Goal: Obtain resource: Obtain resource

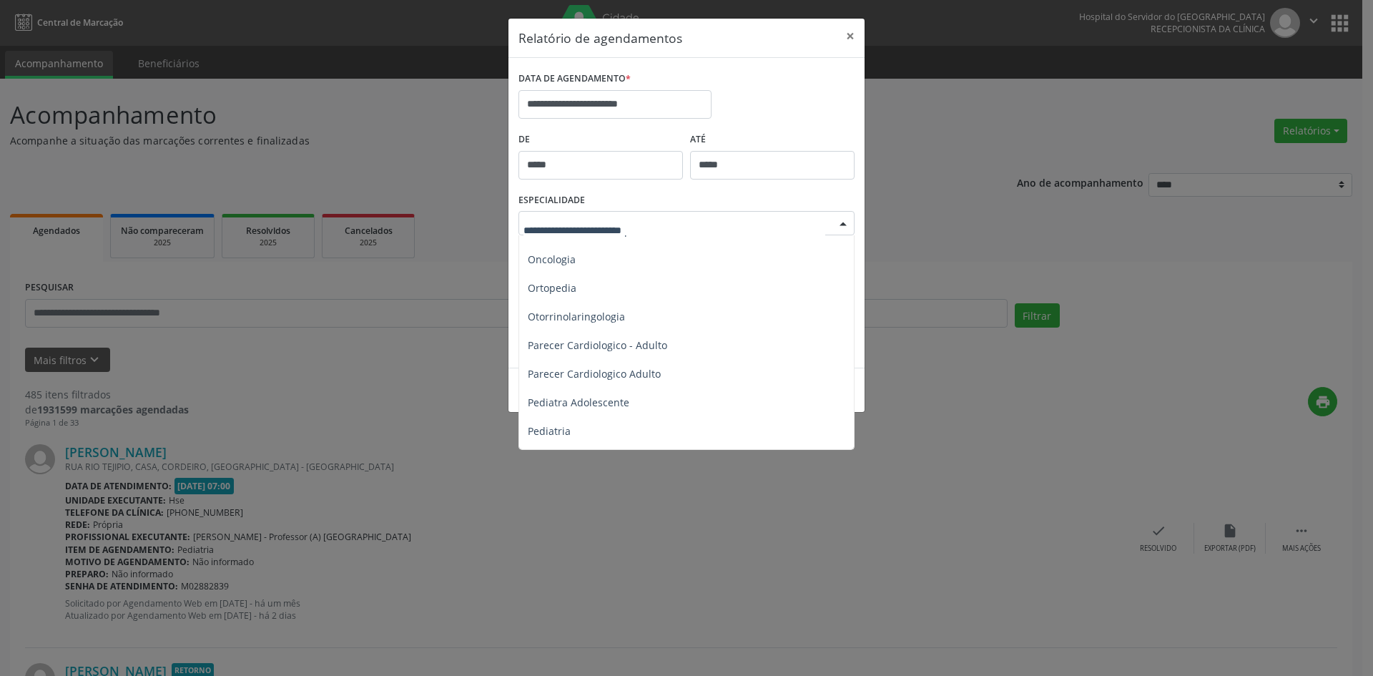
scroll to position [2074, 0]
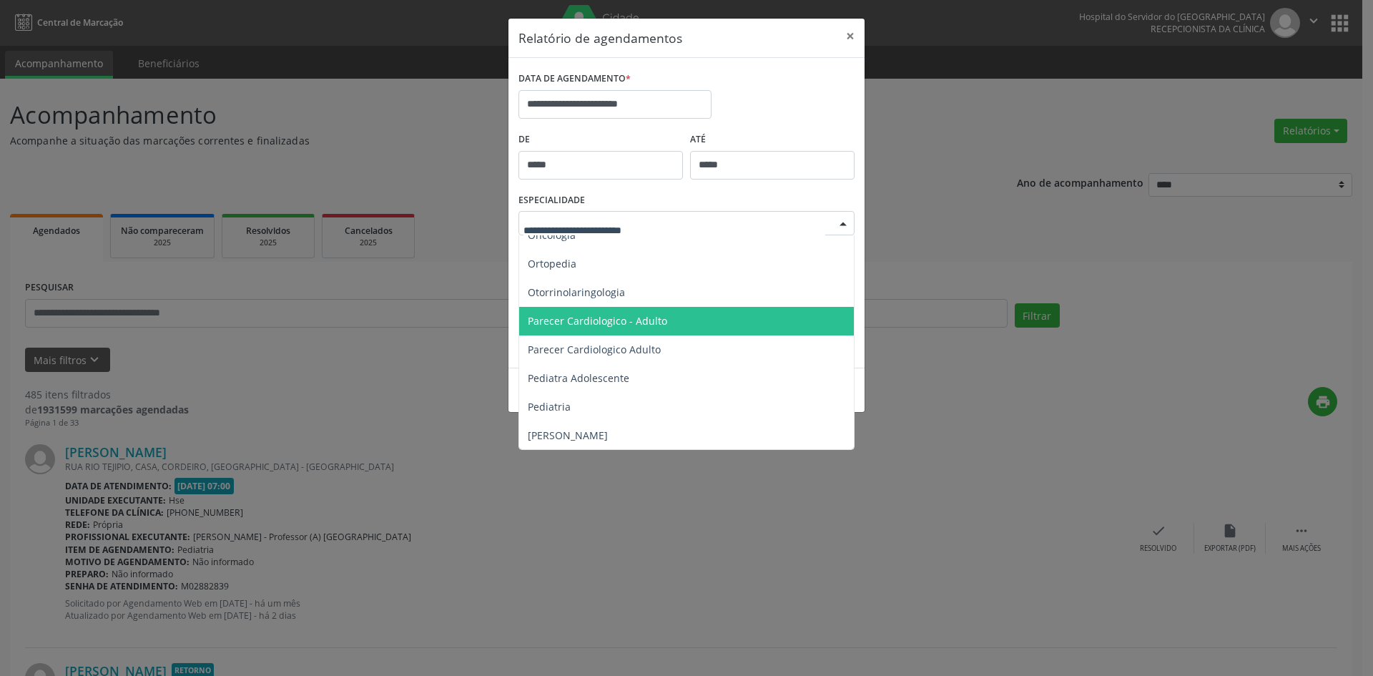
click at [591, 318] on span "Parecer Cardiologico - Adulto" at bounding box center [597, 321] width 139 height 14
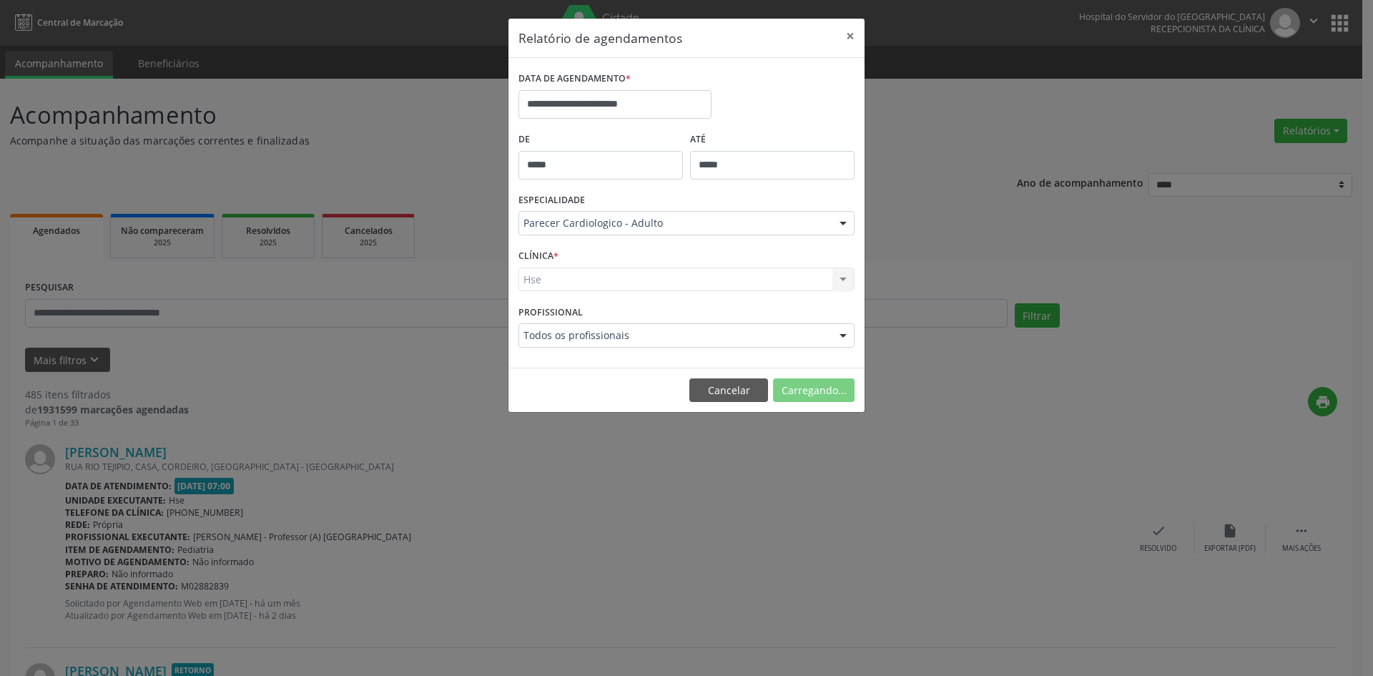
click at [543, 280] on div "Hse Hse Nenhum resultado encontrado para: " " Não há nenhuma opção para ser exi…" at bounding box center [687, 279] width 336 height 24
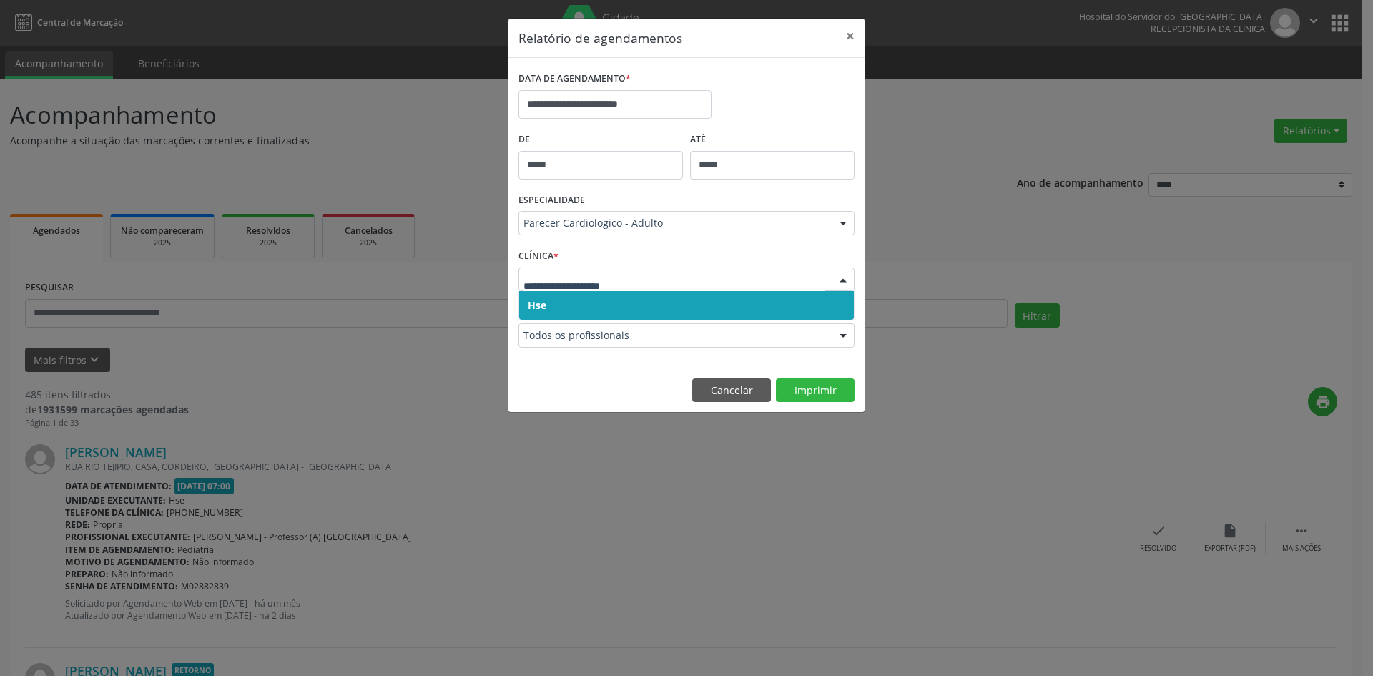
click at [531, 302] on span "Hse" at bounding box center [537, 305] width 19 height 14
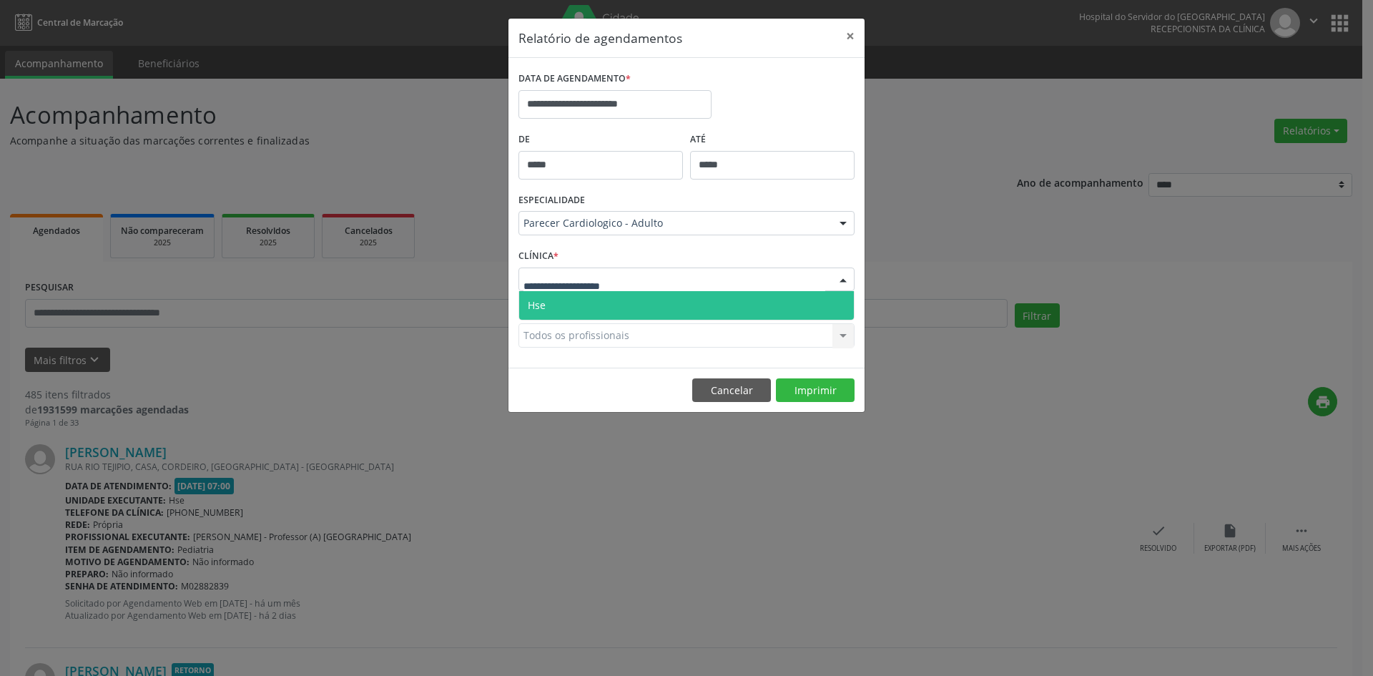
click at [538, 295] on span "Hse" at bounding box center [686, 305] width 335 height 29
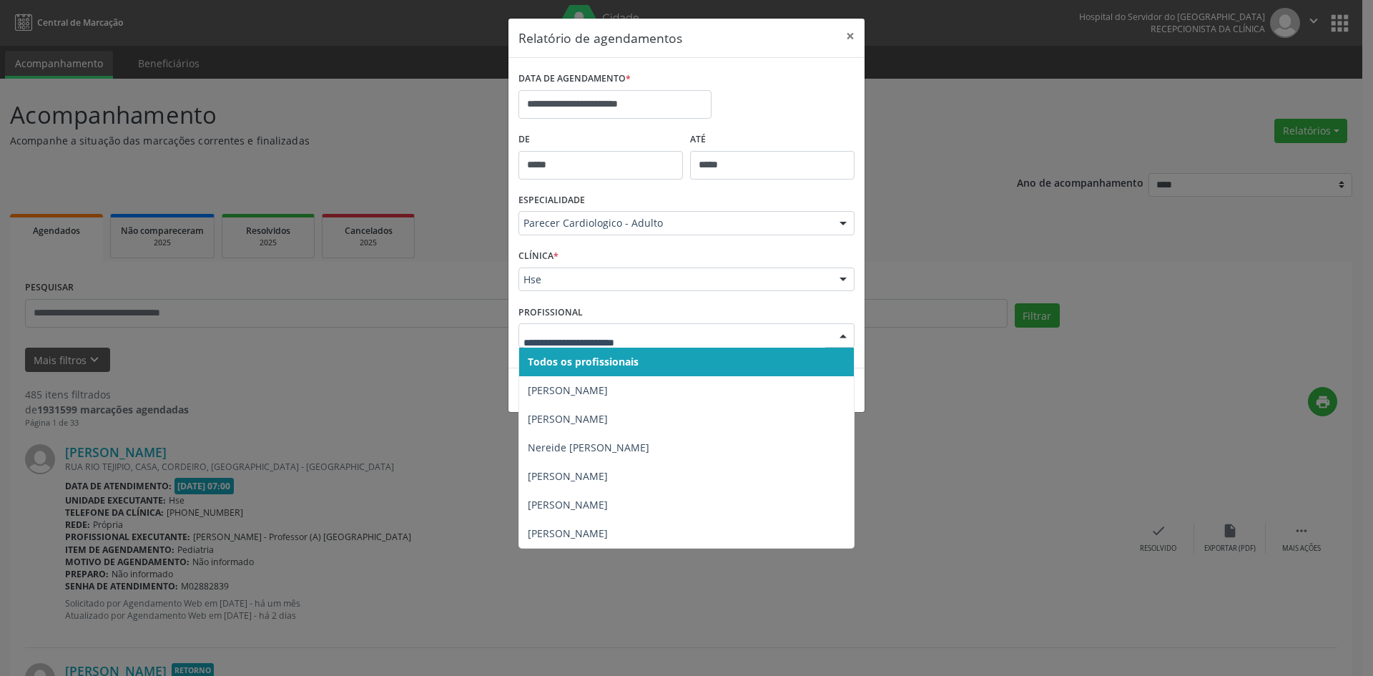
drag, startPoint x: 563, startPoint y: 364, endPoint x: 561, endPoint y: 356, distance: 8.2
click at [562, 364] on span "Todos os profissionais" at bounding box center [583, 362] width 111 height 14
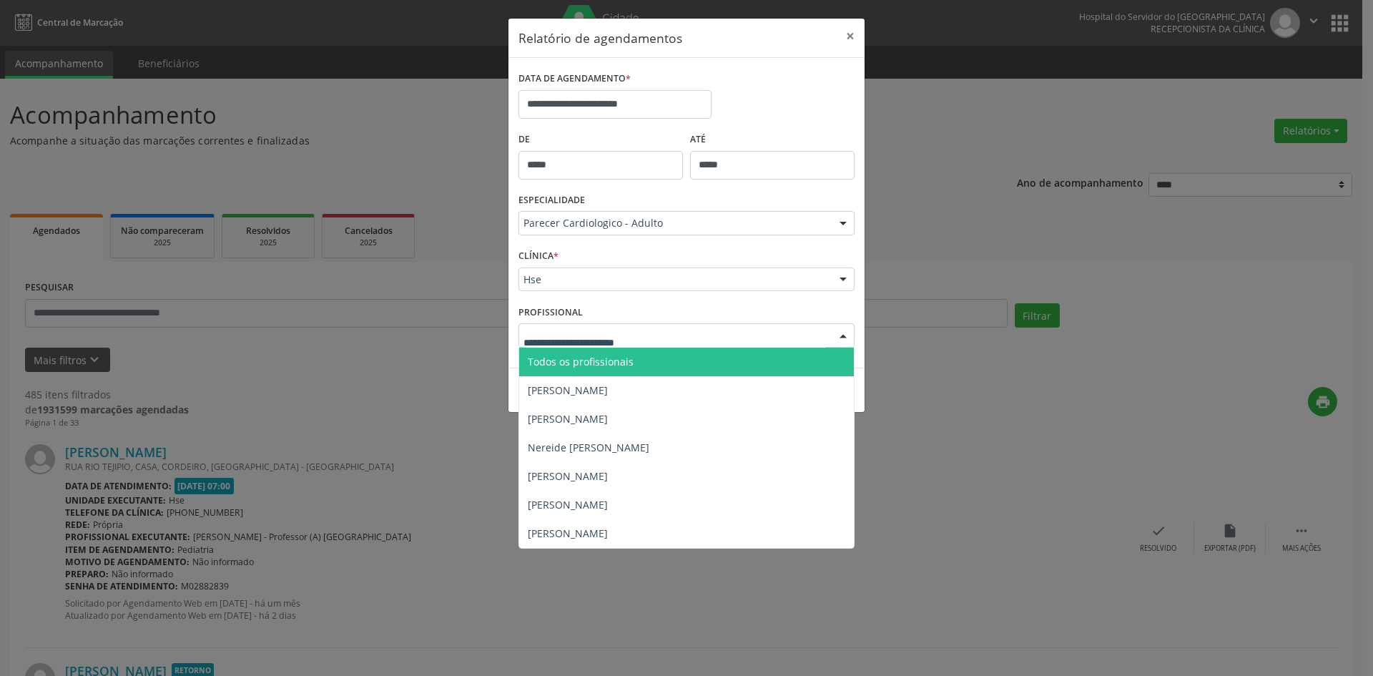
click at [561, 352] on span "Todos os profissionais" at bounding box center [686, 362] width 335 height 29
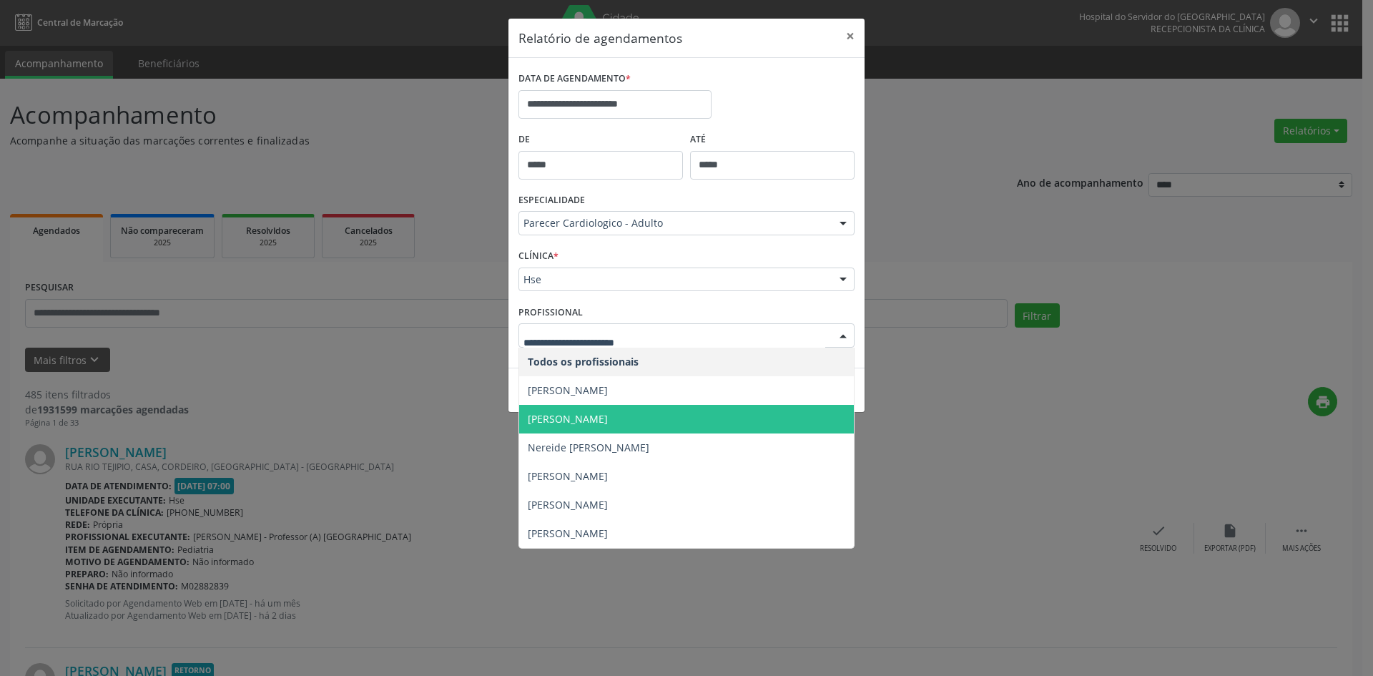
click at [588, 420] on span "[PERSON_NAME]" at bounding box center [568, 419] width 80 height 14
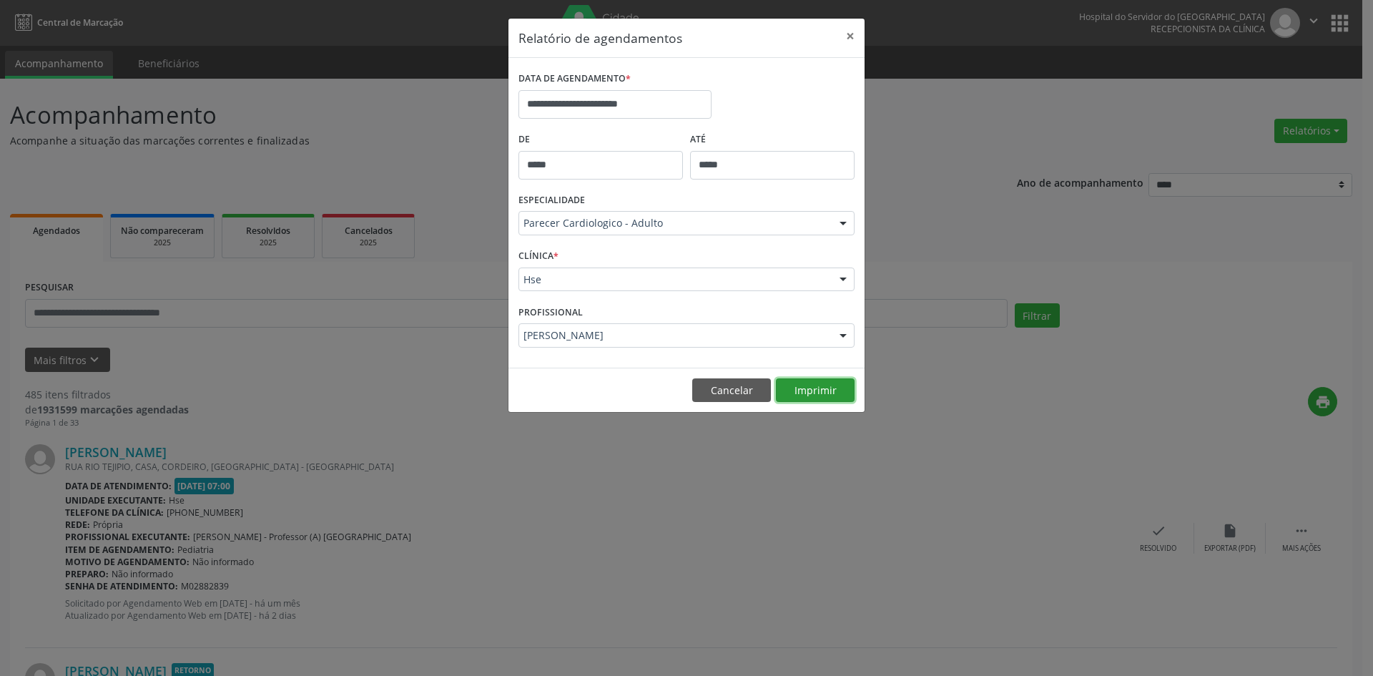
click at [793, 393] on button "Imprimir" at bounding box center [815, 390] width 79 height 24
click at [843, 225] on div at bounding box center [842, 224] width 21 height 24
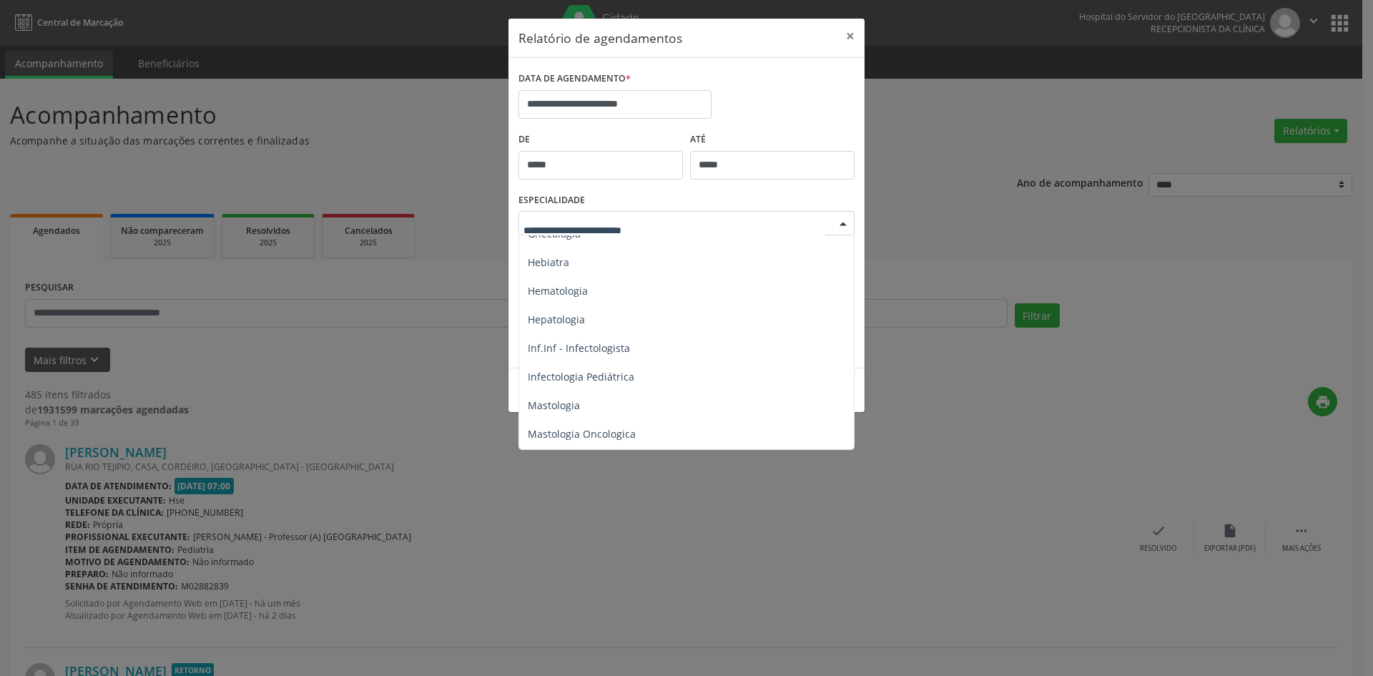
scroll to position [1073, 0]
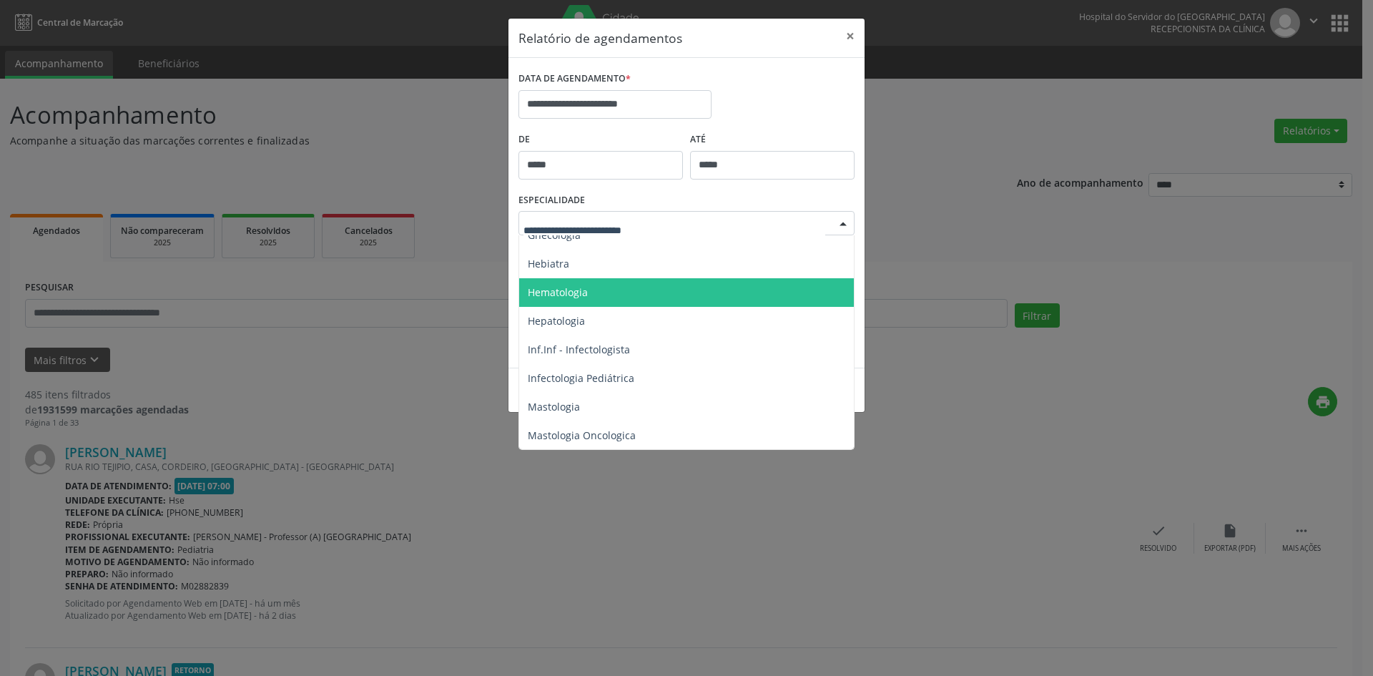
click at [570, 297] on span "Hematologia" at bounding box center [558, 292] width 60 height 14
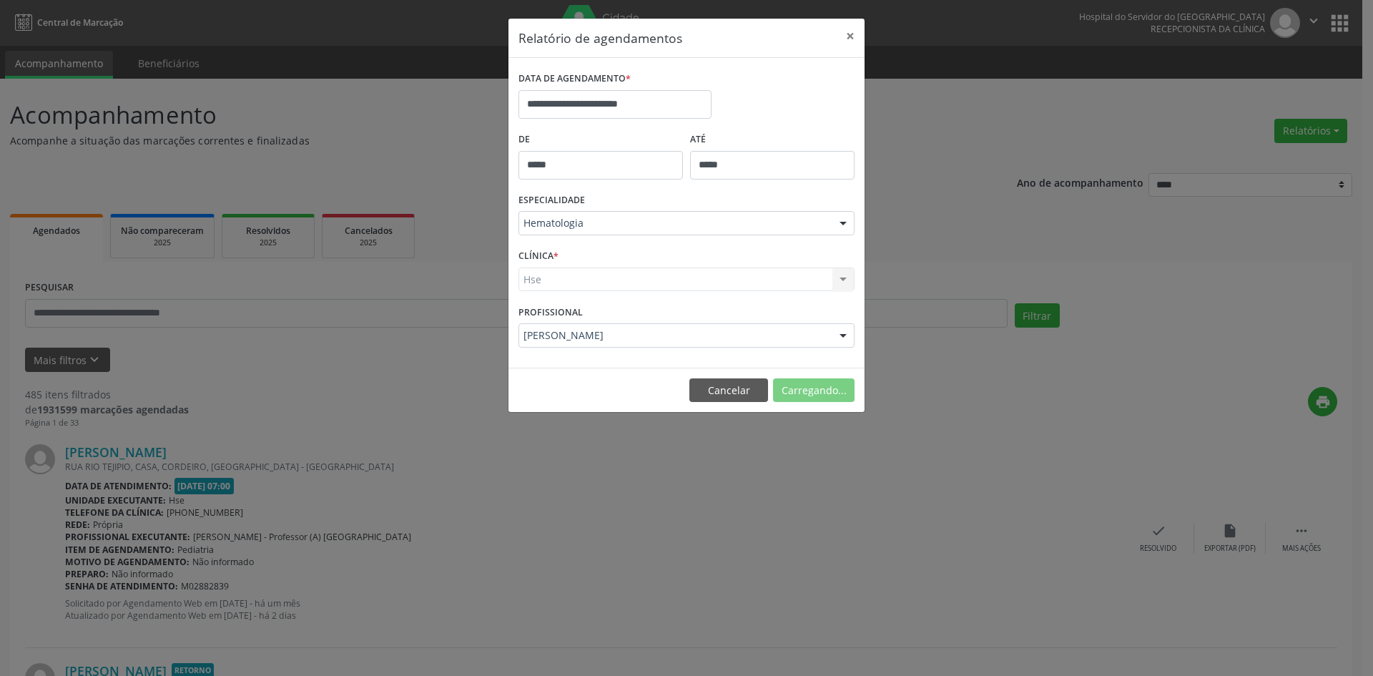
click at [535, 274] on div "Hse Hse Nenhum resultado encontrado para: " " Não há nenhuma opção para ser exi…" at bounding box center [687, 279] width 336 height 24
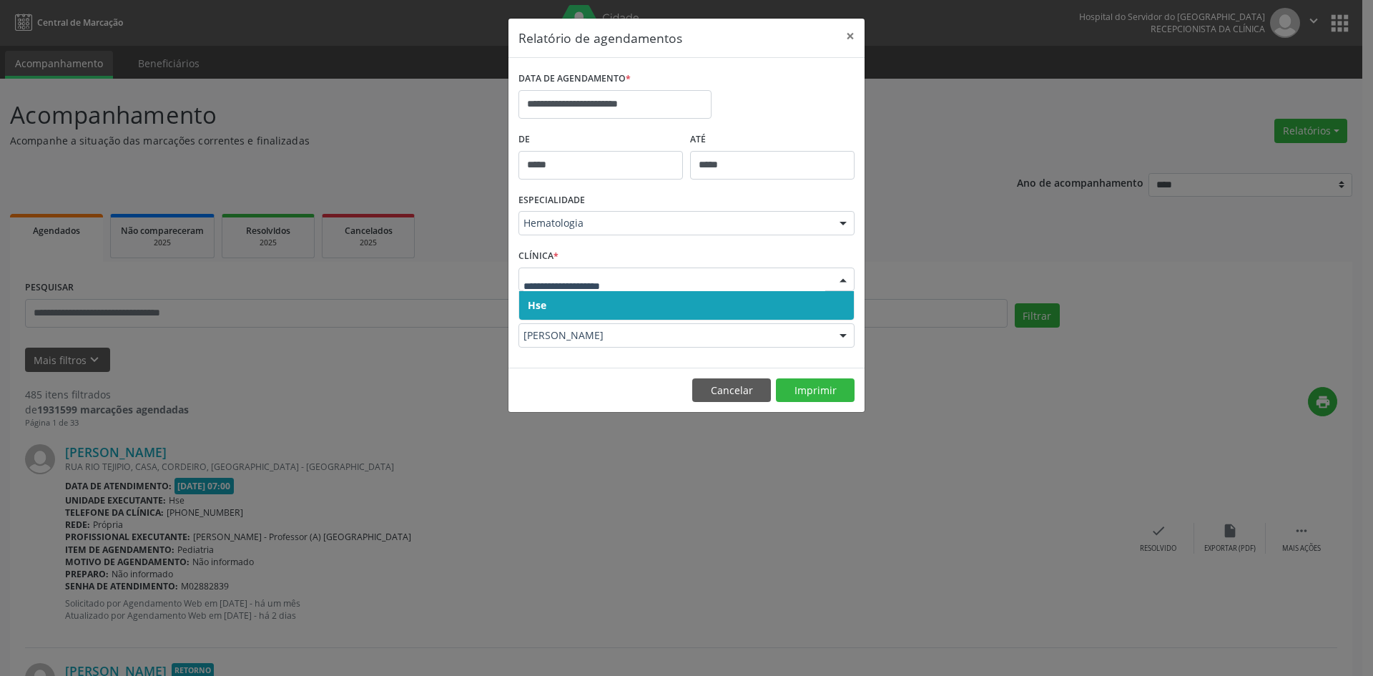
click at [533, 293] on span "Hse" at bounding box center [686, 305] width 335 height 29
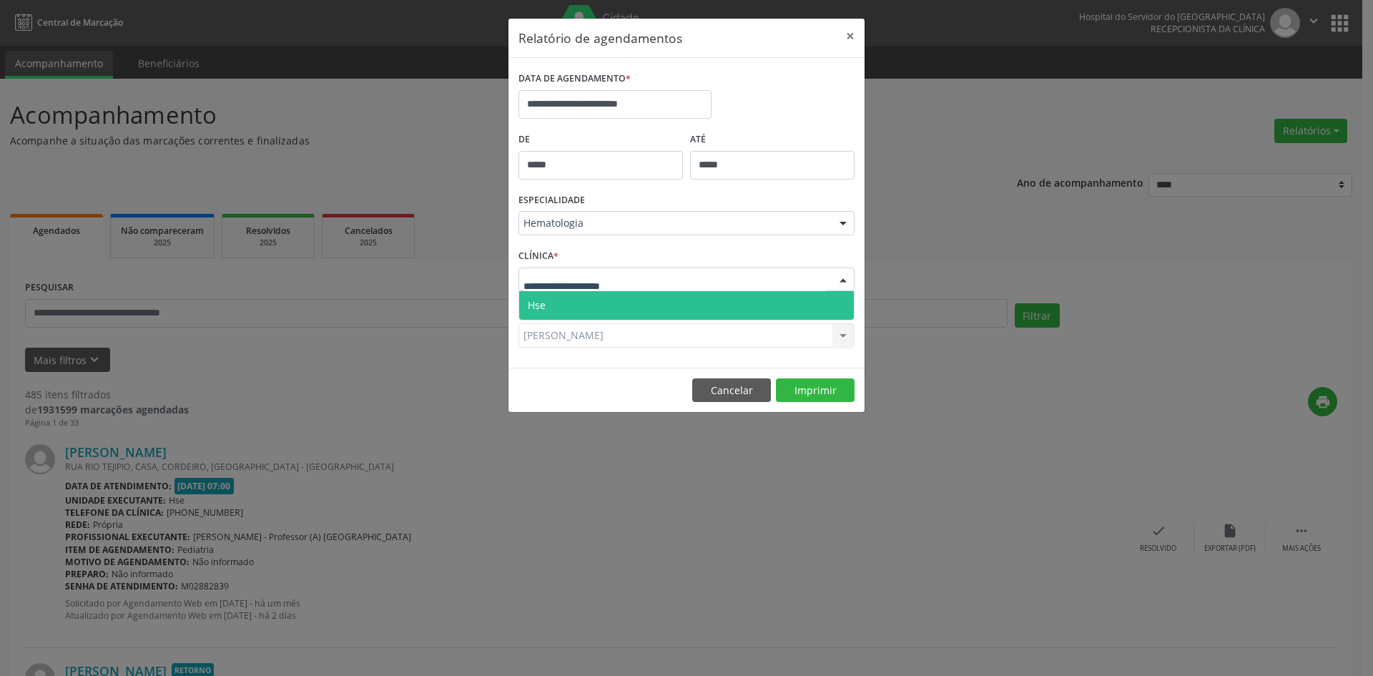
click at [539, 304] on span "Hse" at bounding box center [537, 305] width 18 height 14
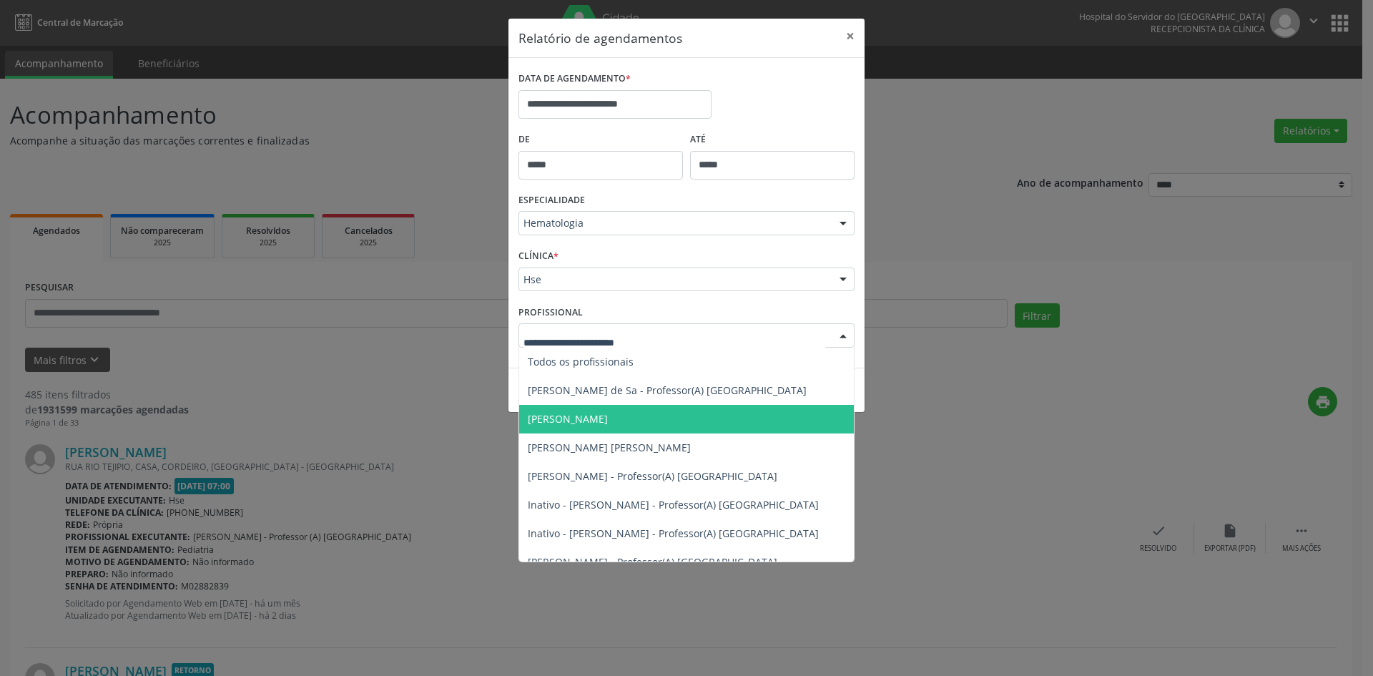
click at [539, 325] on div at bounding box center [687, 335] width 336 height 24
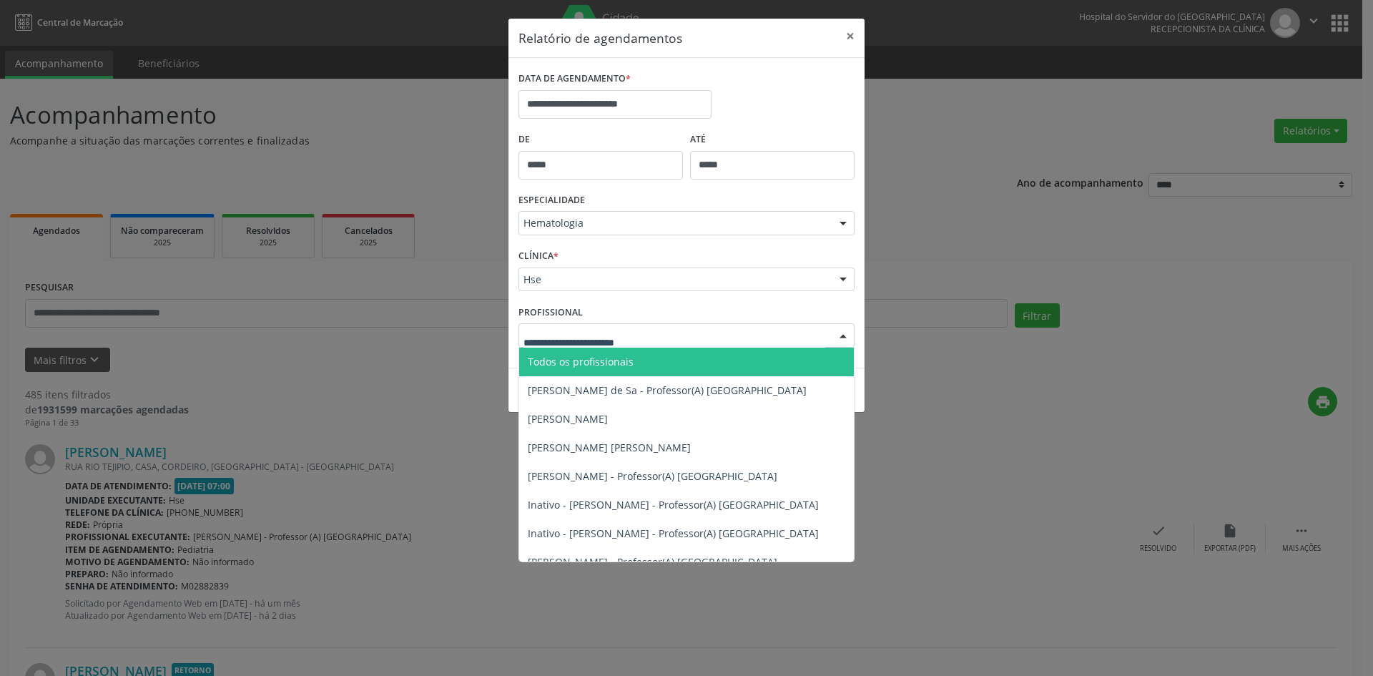
click at [540, 360] on span "Todos os profissionais" at bounding box center [581, 362] width 106 height 14
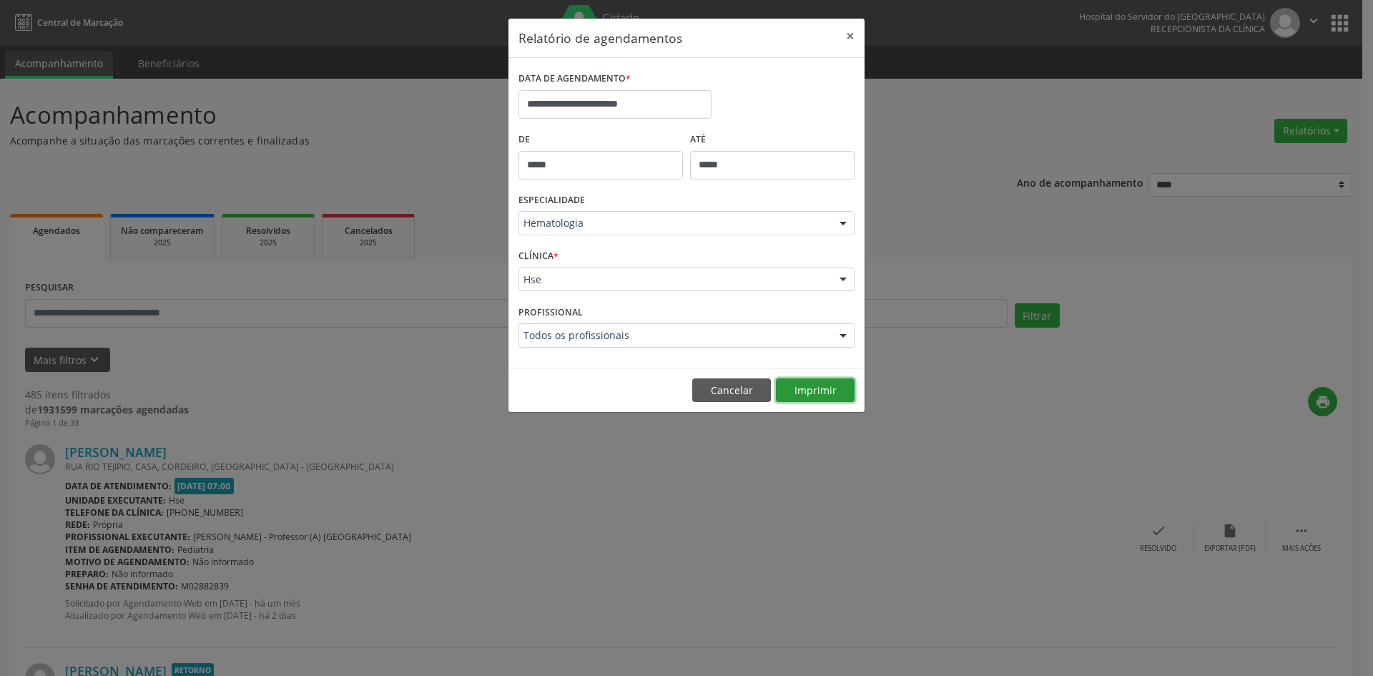
click at [820, 385] on button "Imprimir" at bounding box center [815, 390] width 79 height 24
click at [847, 222] on div at bounding box center [842, 224] width 21 height 24
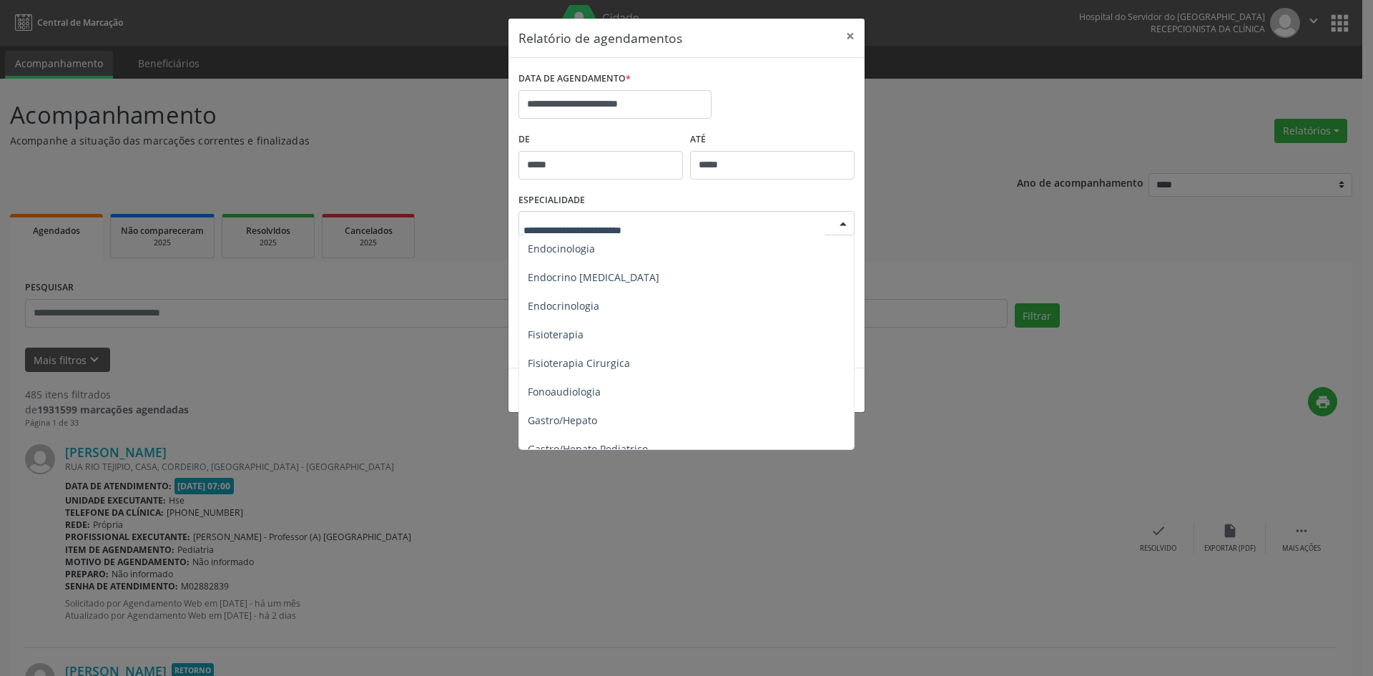
scroll to position [715, 0]
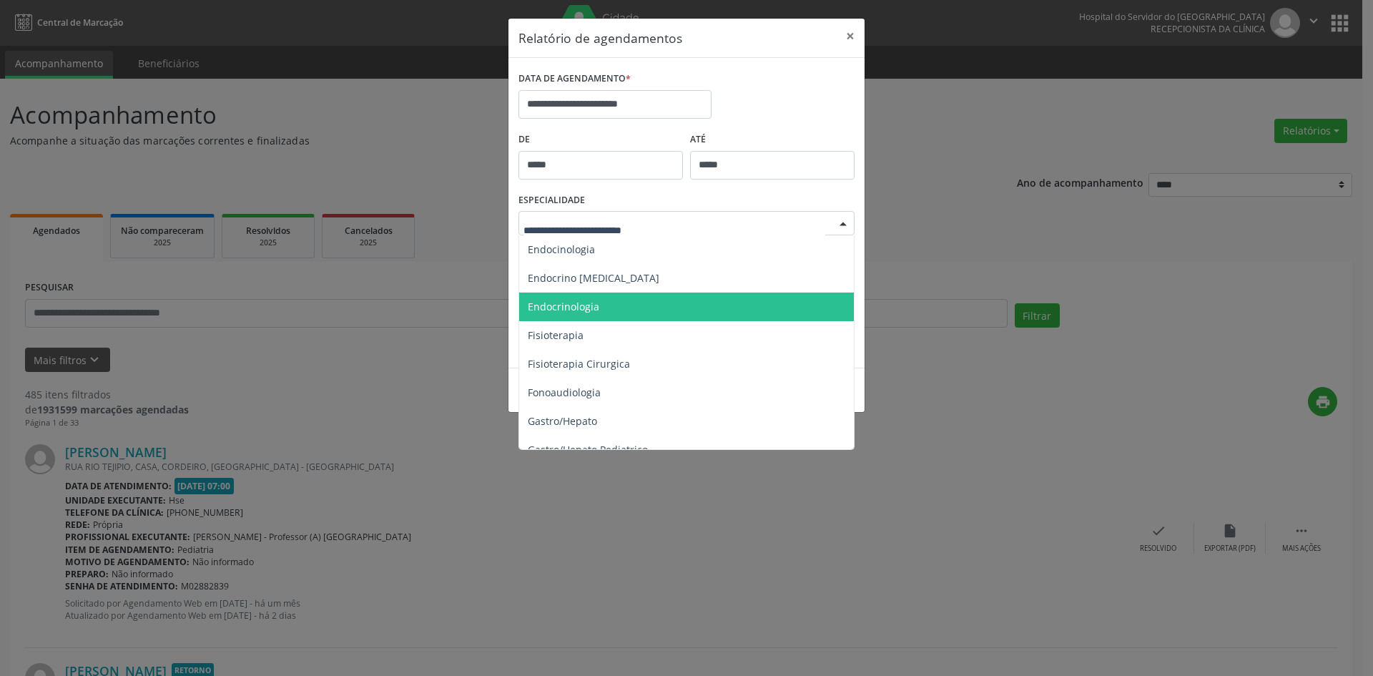
click at [559, 310] on span "Endocrinologia" at bounding box center [564, 307] width 72 height 14
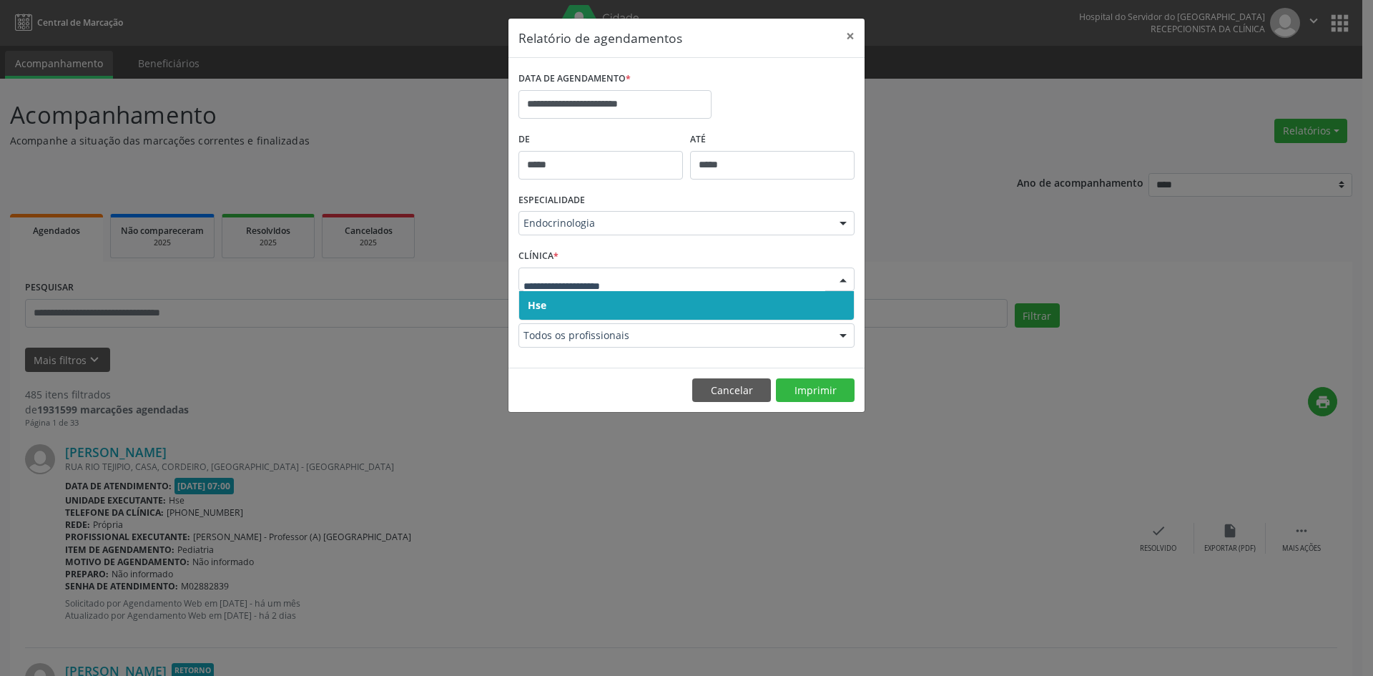
click at [539, 306] on span "Hse" at bounding box center [537, 305] width 19 height 14
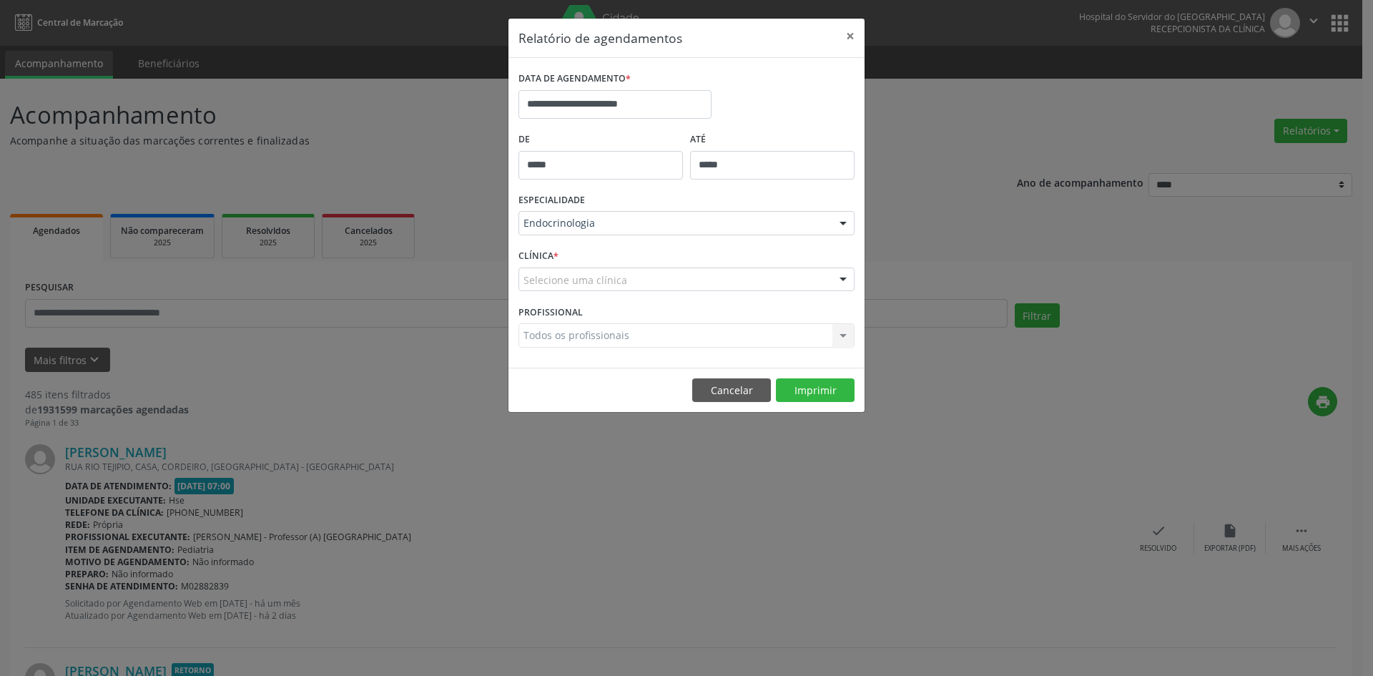
click at [541, 290] on div "Selecione uma clínica" at bounding box center [687, 279] width 336 height 24
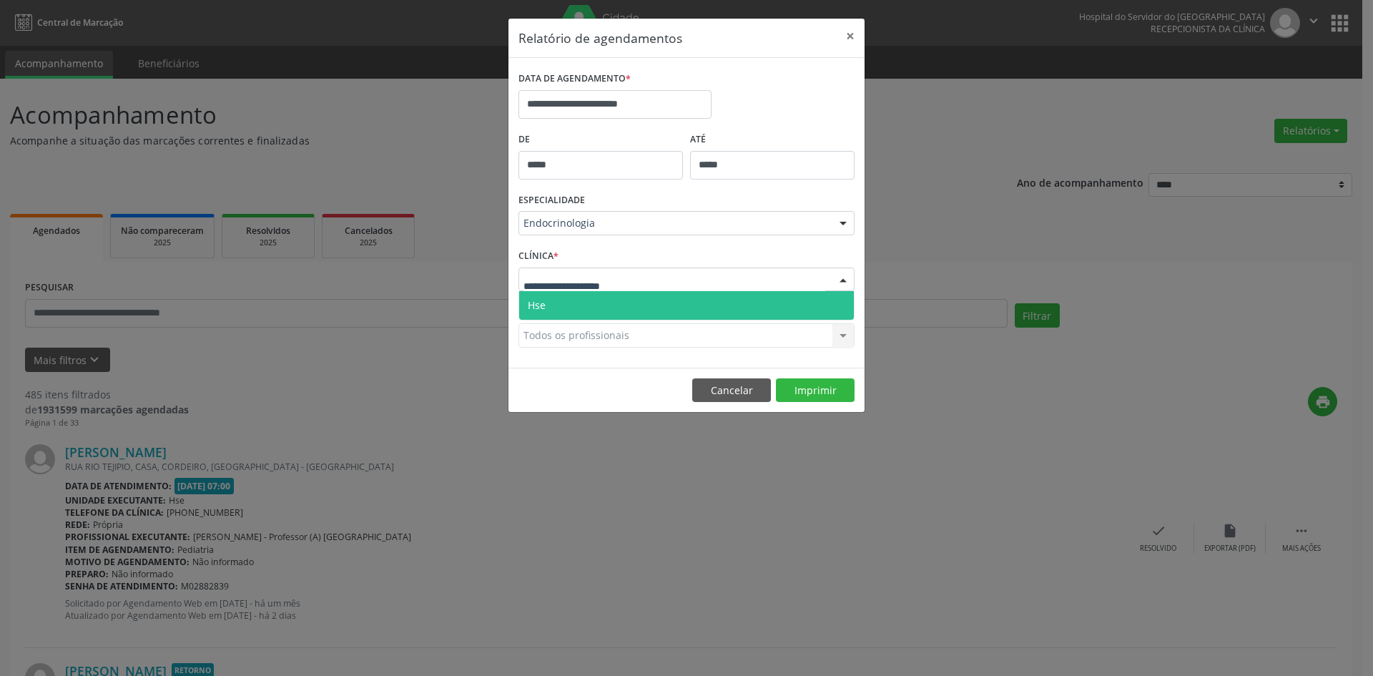
click at [542, 314] on span "Hse" at bounding box center [686, 305] width 335 height 29
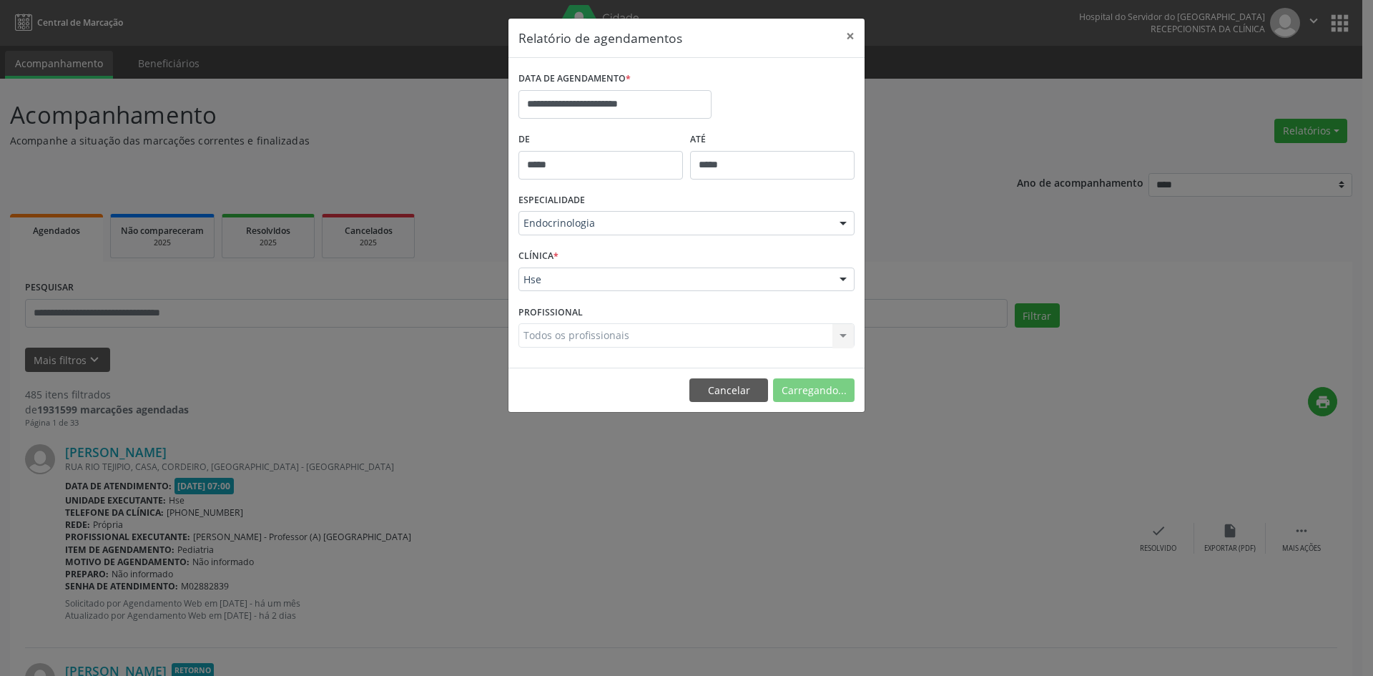
click at [544, 340] on div "Todos os profissionais Todos os profissionais [PERSON_NAME] de Sa - Professor(A…" at bounding box center [687, 335] width 336 height 24
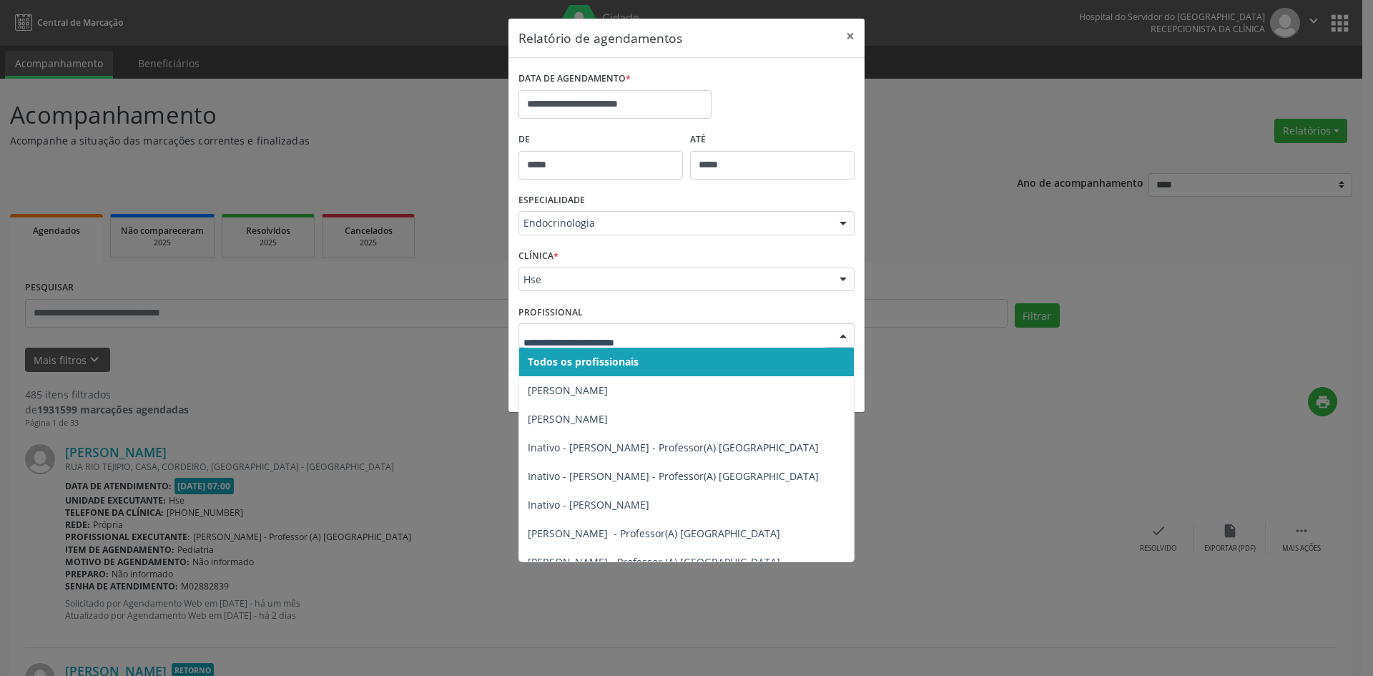
click at [560, 363] on span "Todos os profissionais" at bounding box center [583, 362] width 111 height 14
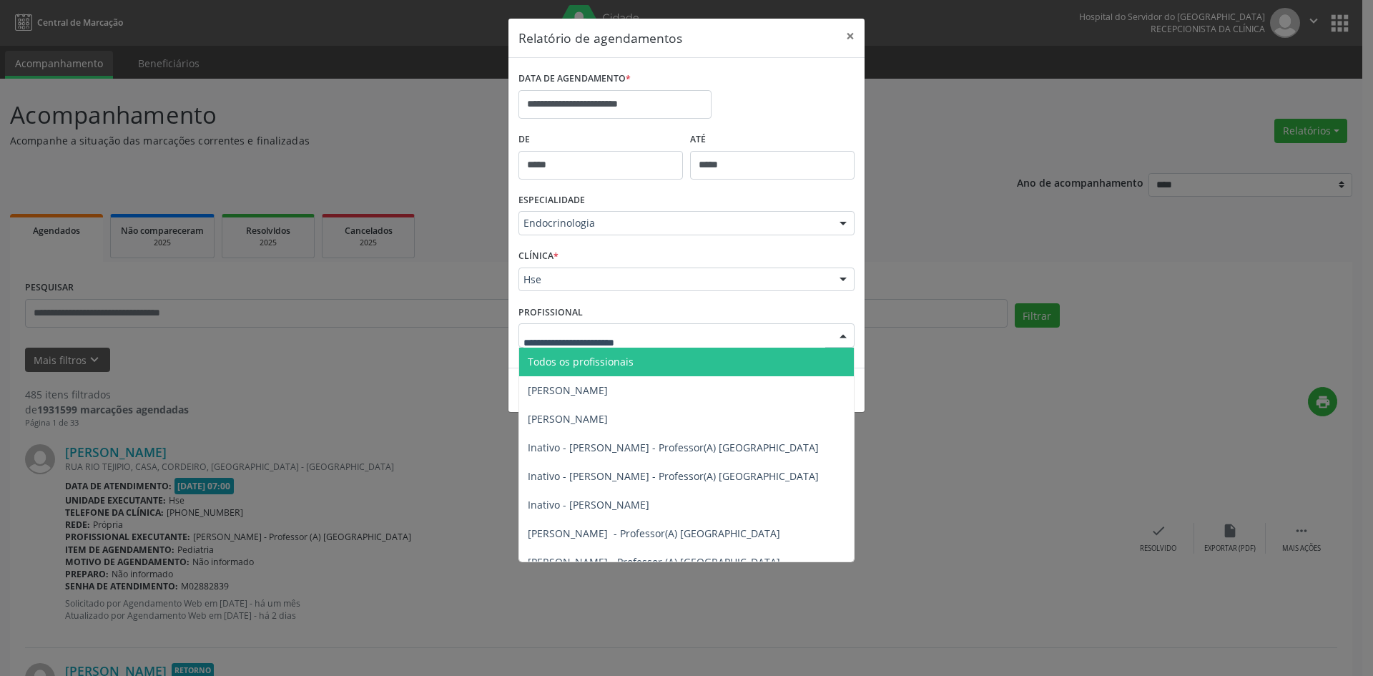
click at [563, 359] on span "Todos os profissionais" at bounding box center [581, 362] width 106 height 14
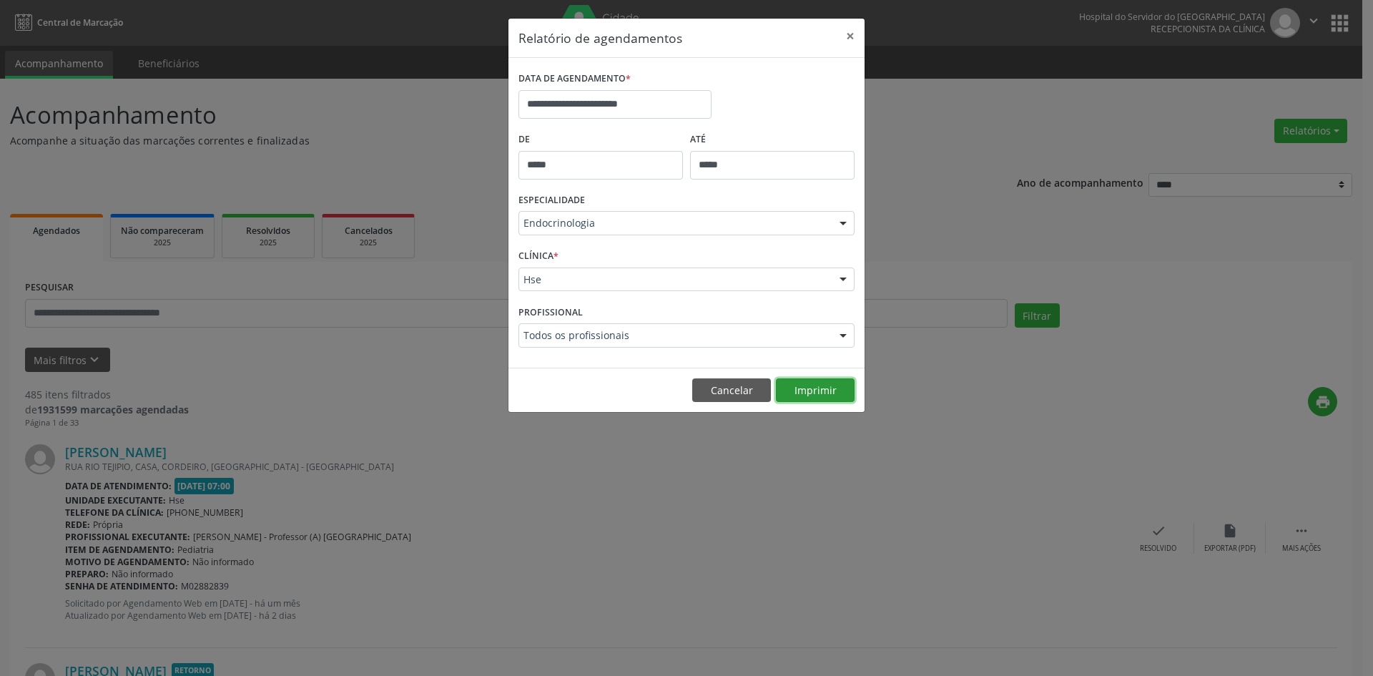
click at [820, 385] on button "Imprimir" at bounding box center [815, 390] width 79 height 24
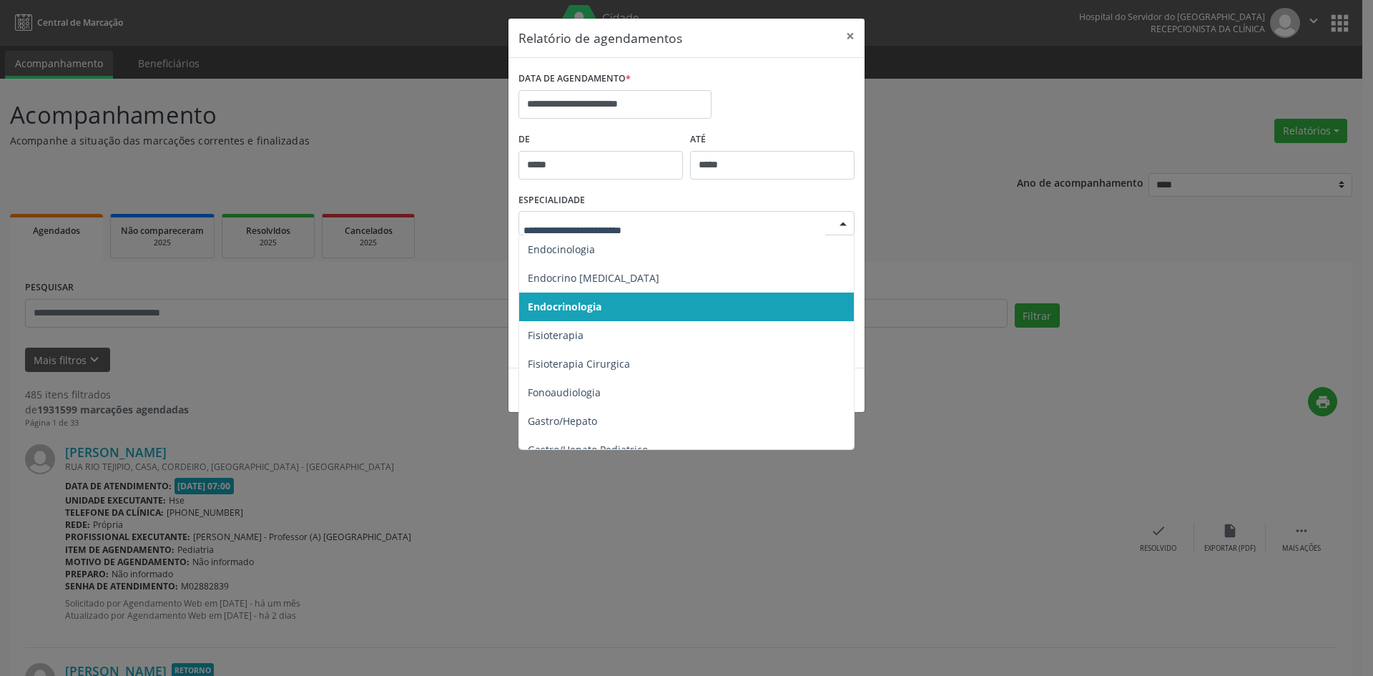
click at [841, 225] on div at bounding box center [842, 224] width 21 height 24
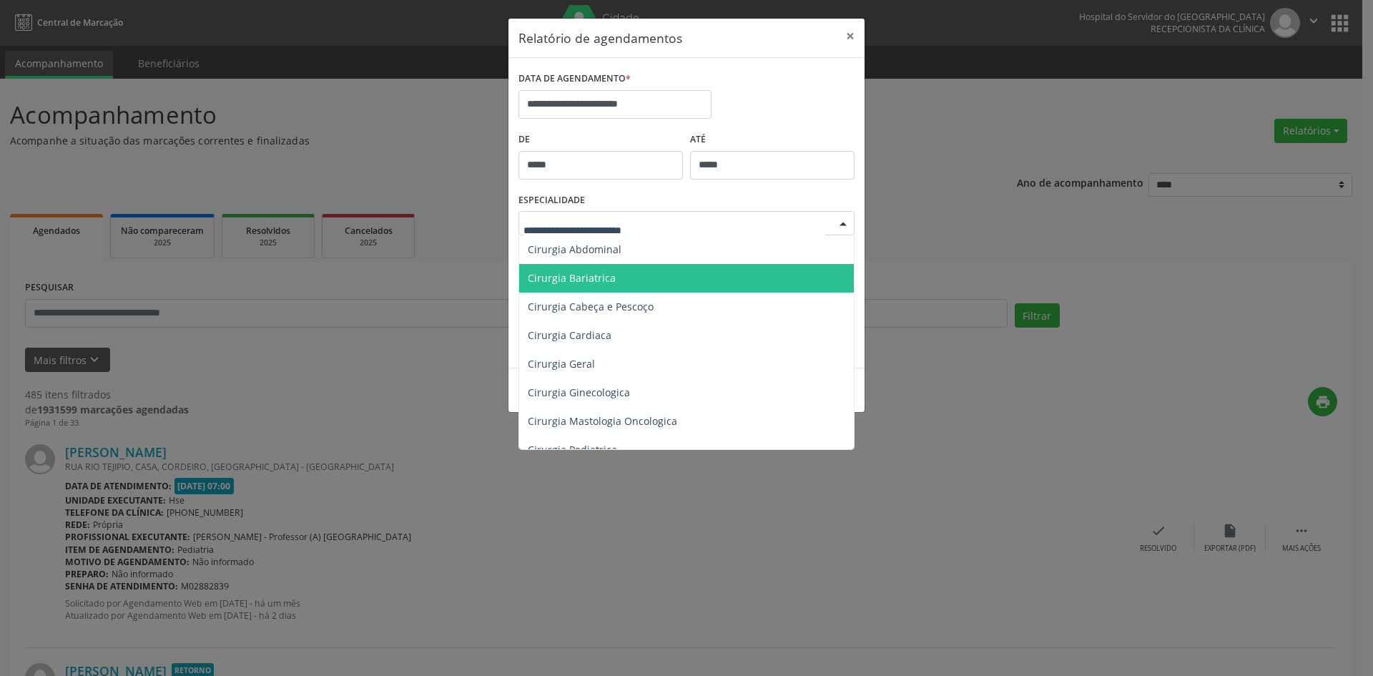
scroll to position [0, 0]
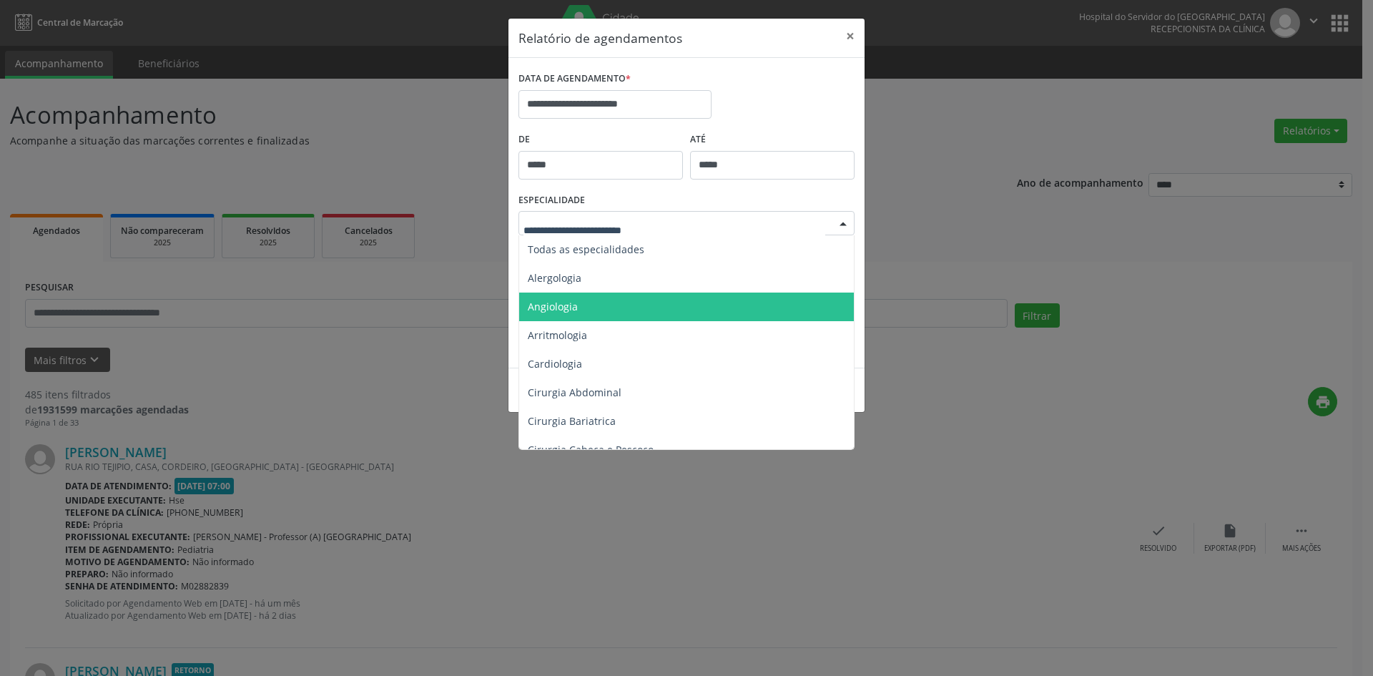
click at [559, 313] on span "Angiologia" at bounding box center [687, 307] width 337 height 29
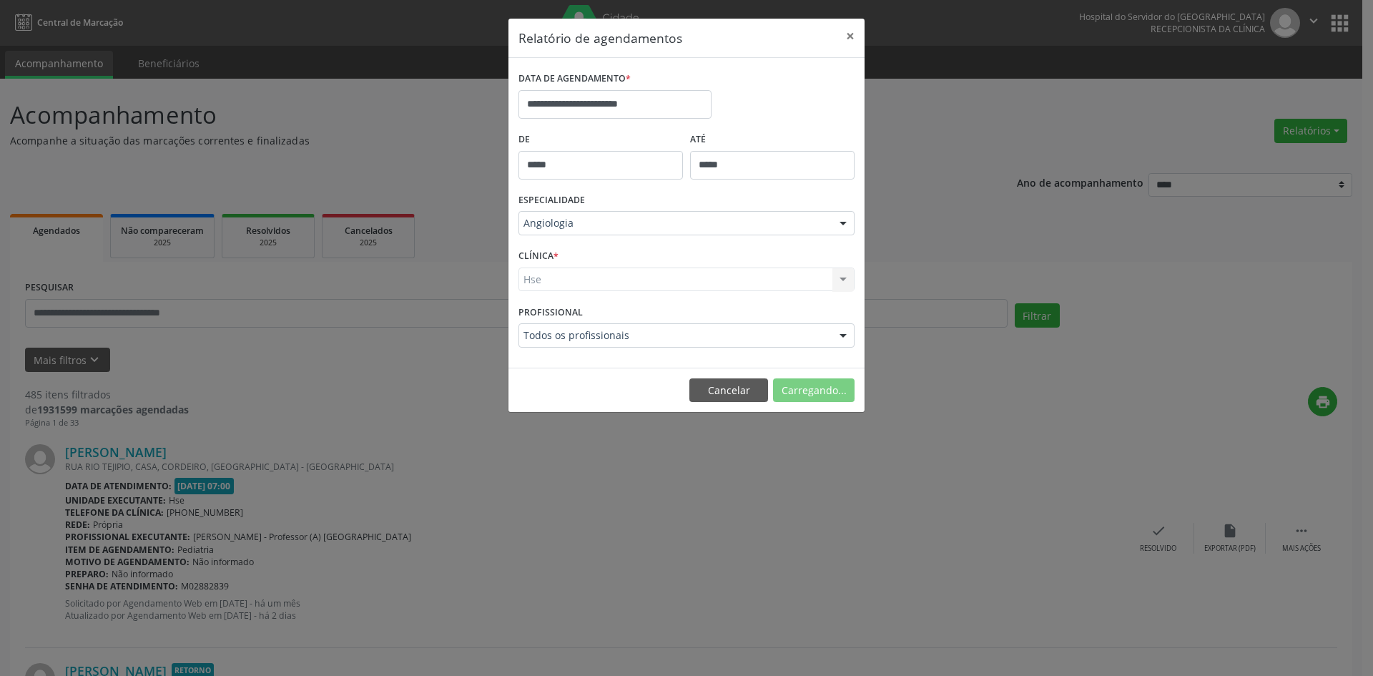
click at [536, 280] on div "Hse Hse Nenhum resultado encontrado para: " " Não há nenhuma opção para ser exi…" at bounding box center [687, 279] width 336 height 24
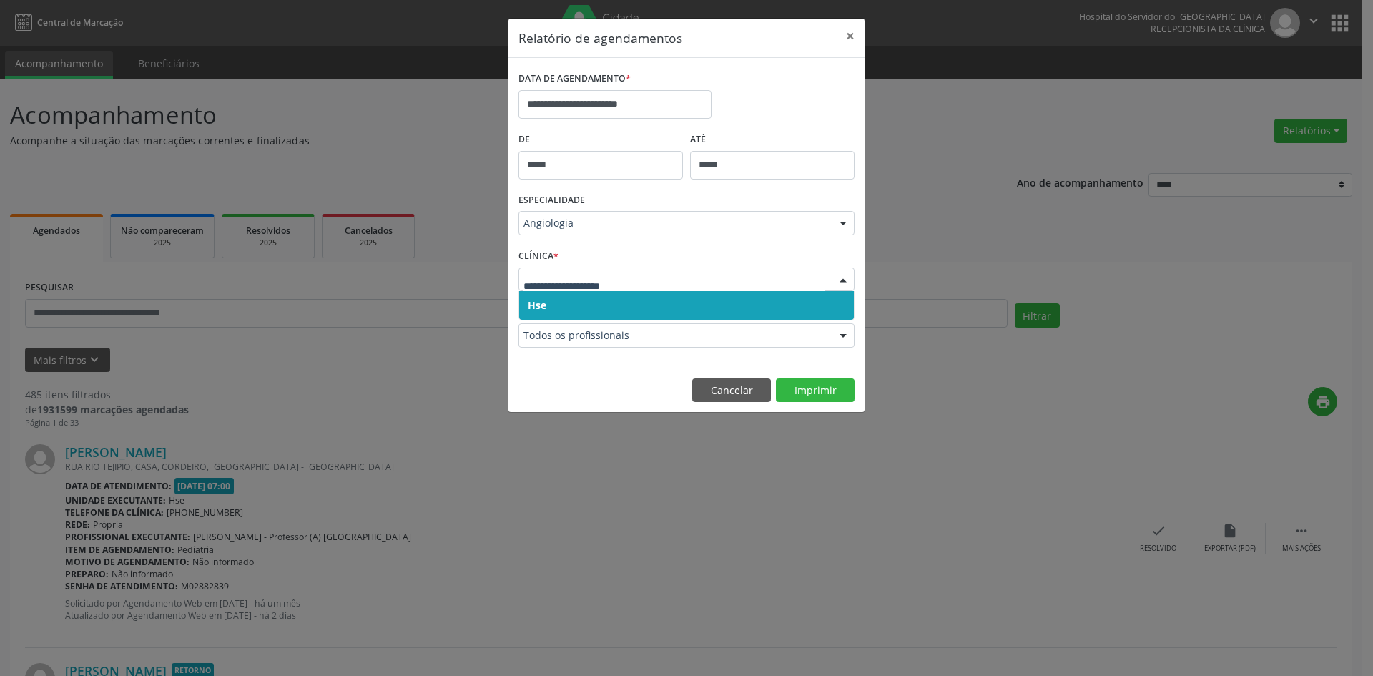
click at [541, 306] on span "Hse" at bounding box center [537, 305] width 19 height 14
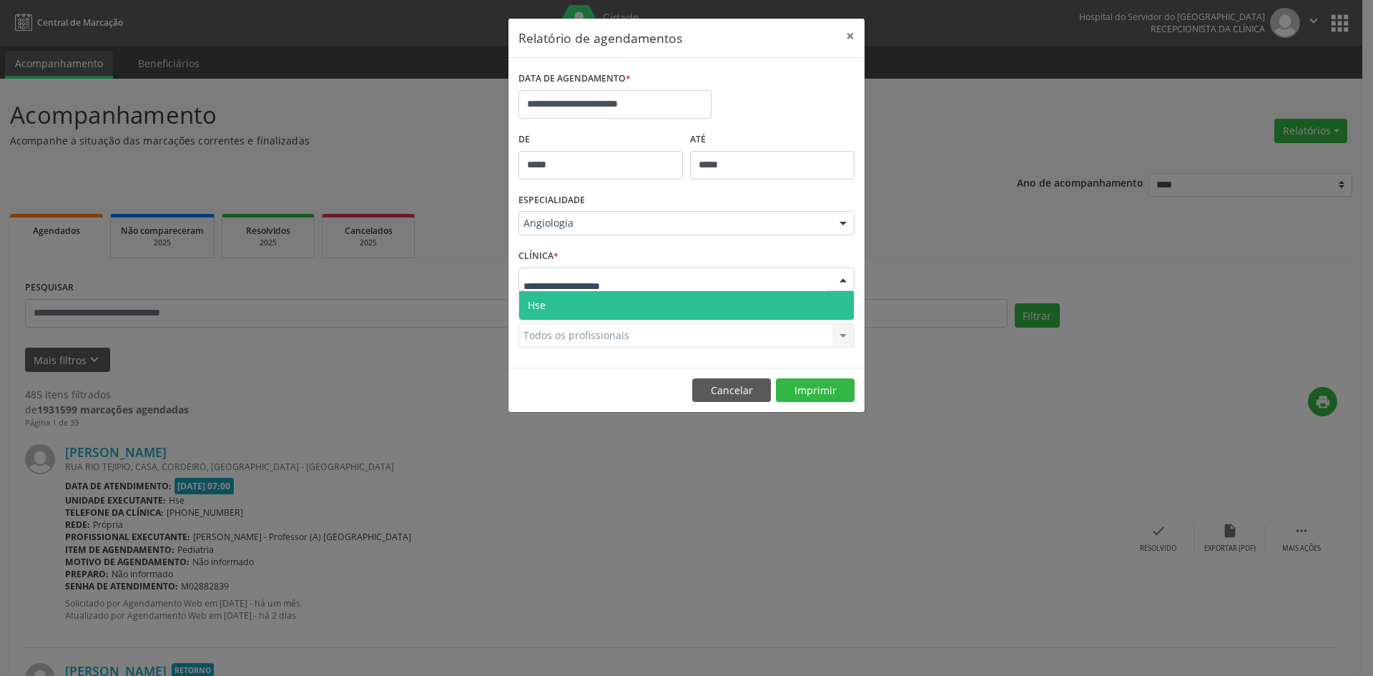
click at [549, 305] on span "Hse" at bounding box center [686, 305] width 335 height 29
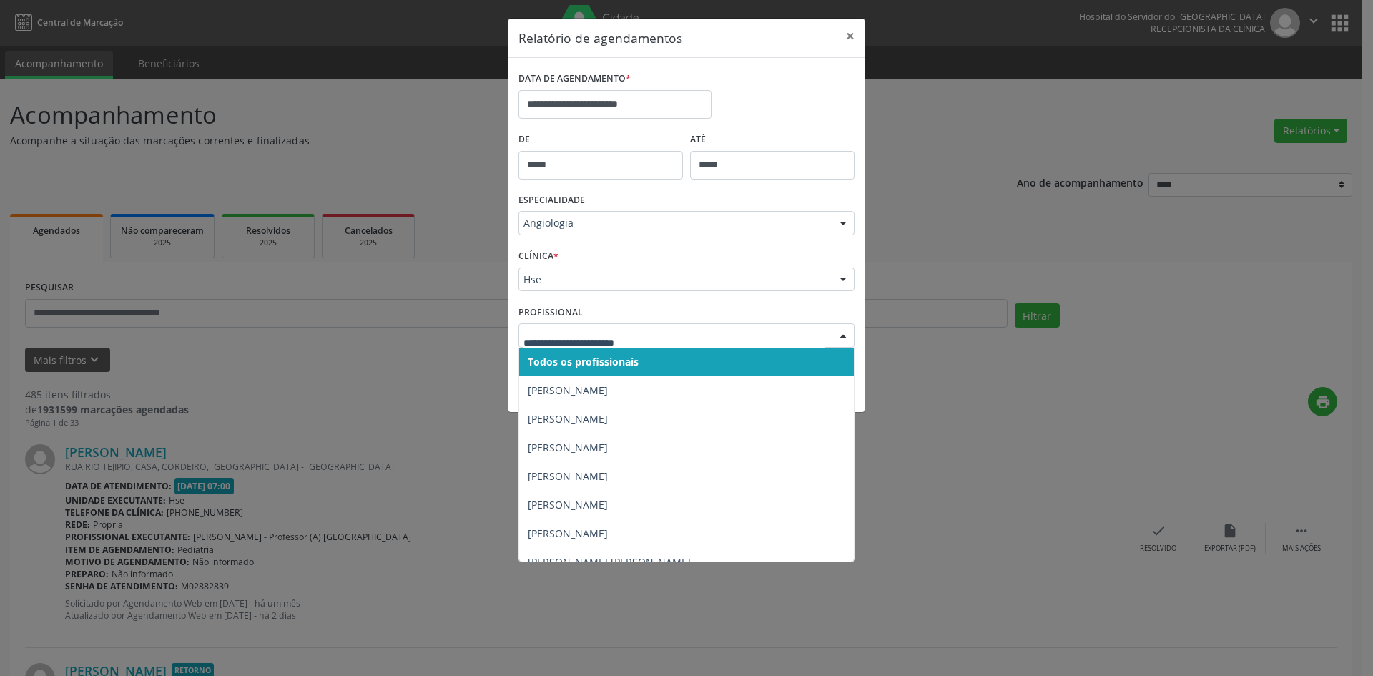
click at [577, 367] on span "Todos os profissionais" at bounding box center [583, 362] width 111 height 14
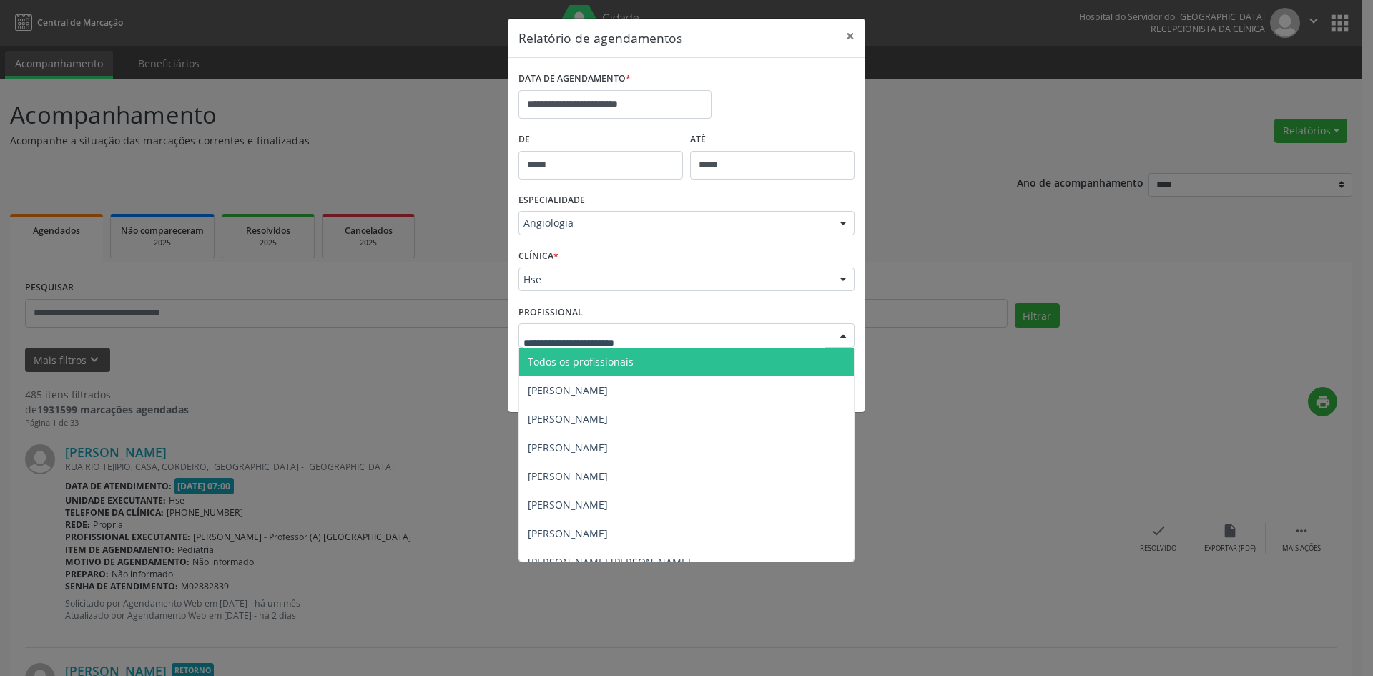
click at [572, 360] on span "Todos os profissionais" at bounding box center [581, 362] width 106 height 14
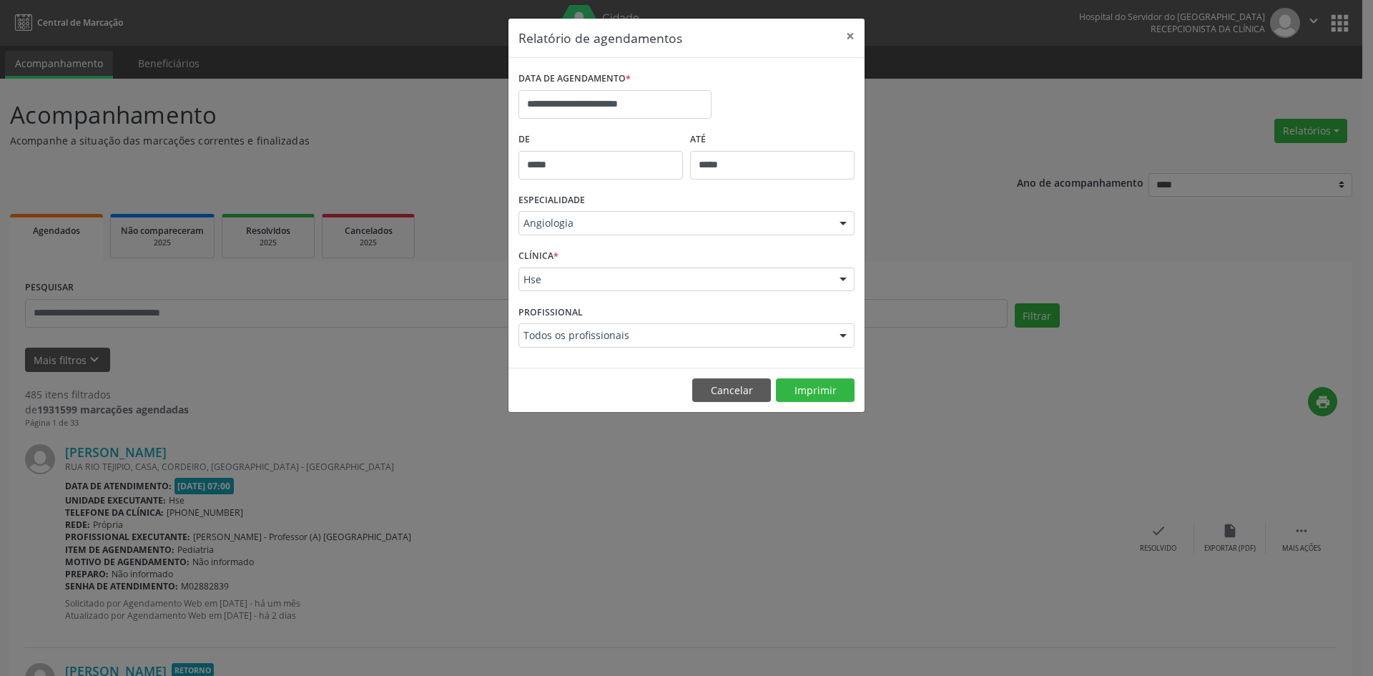
drag, startPoint x: 843, startPoint y: 337, endPoint x: 835, endPoint y: 336, distance: 7.2
click at [842, 336] on div at bounding box center [842, 336] width 21 height 24
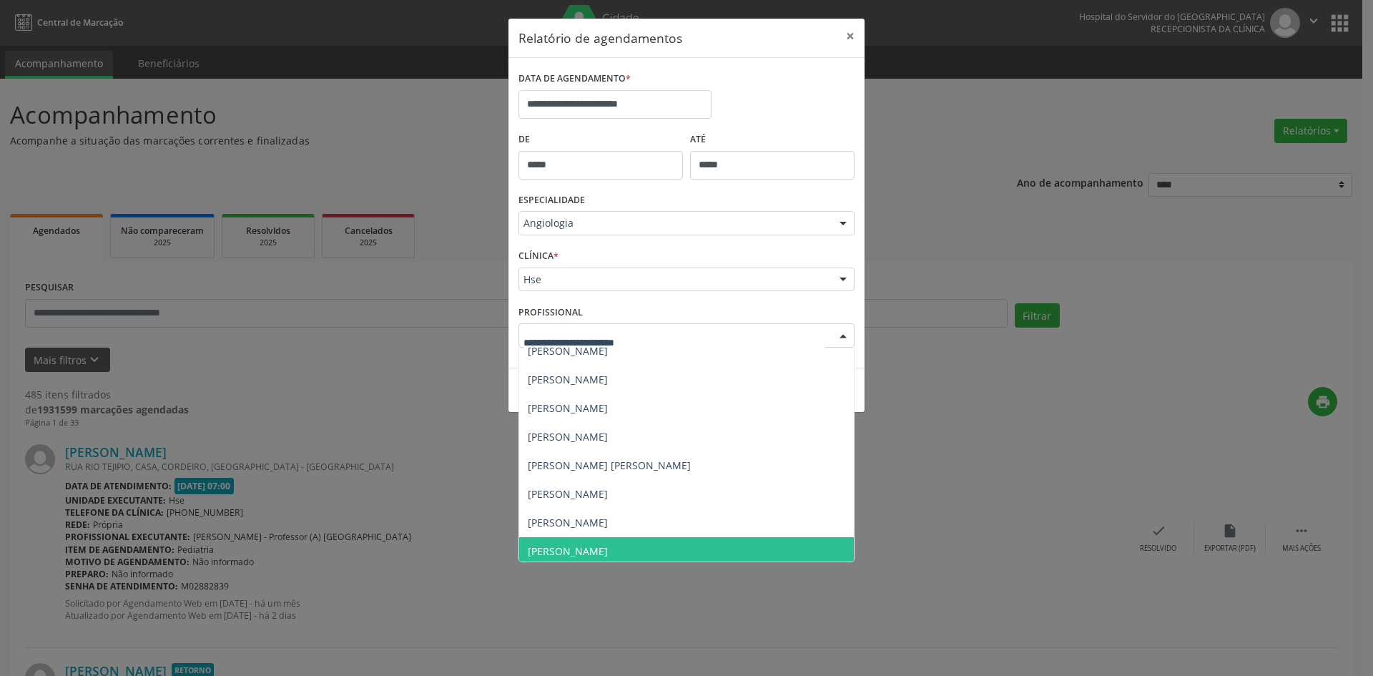
scroll to position [72, 0]
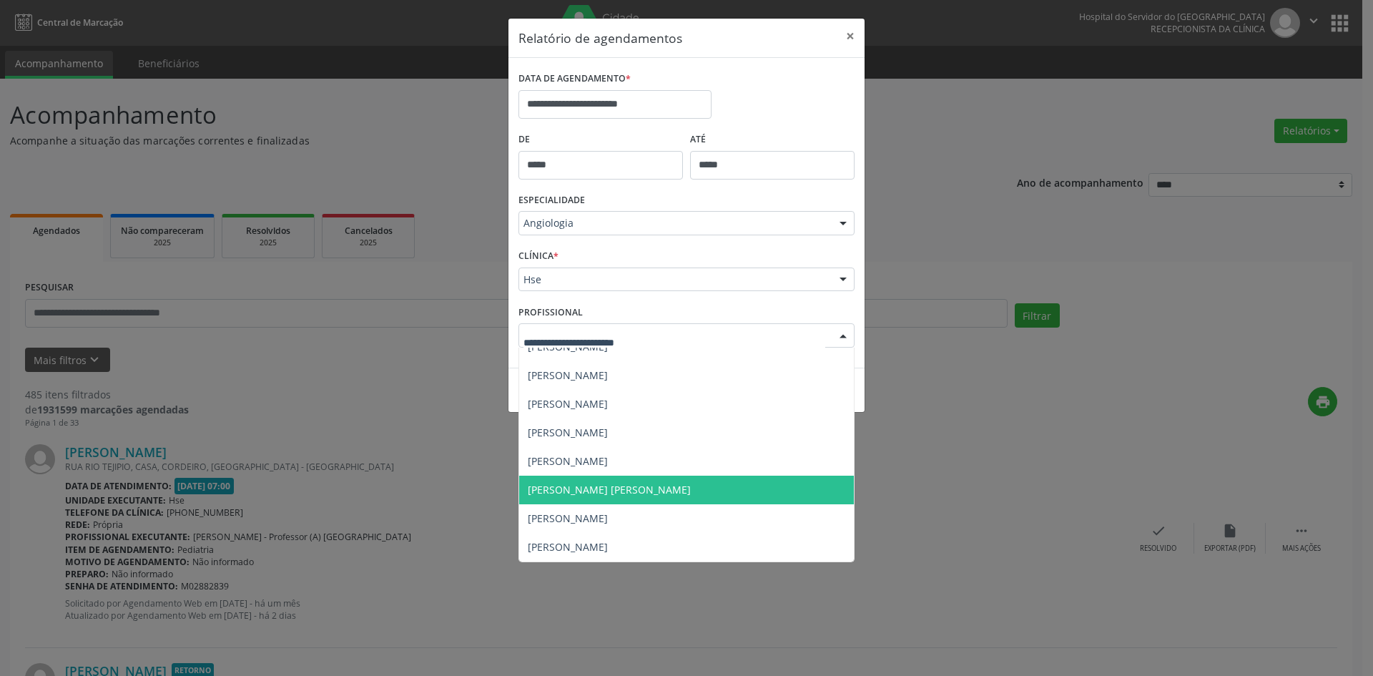
click at [585, 491] on span "[PERSON_NAME] [PERSON_NAME]" at bounding box center [609, 490] width 163 height 14
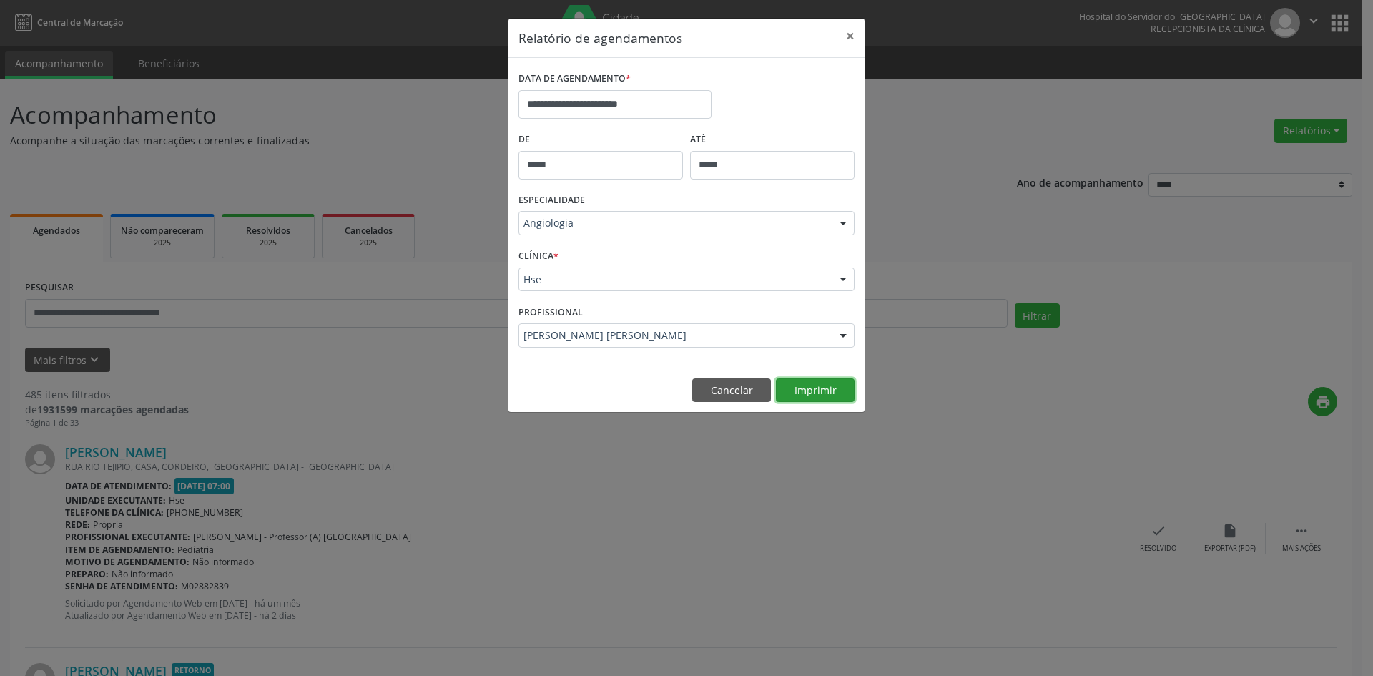
click at [819, 385] on button "Imprimir" at bounding box center [815, 390] width 79 height 24
